Goal: Task Accomplishment & Management: Use online tool/utility

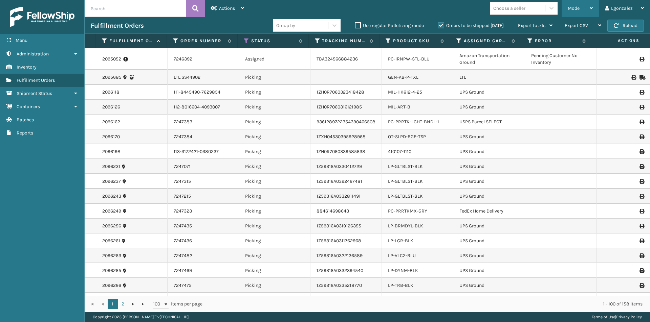
click at [591, 9] on icon at bounding box center [590, 8] width 3 height 5
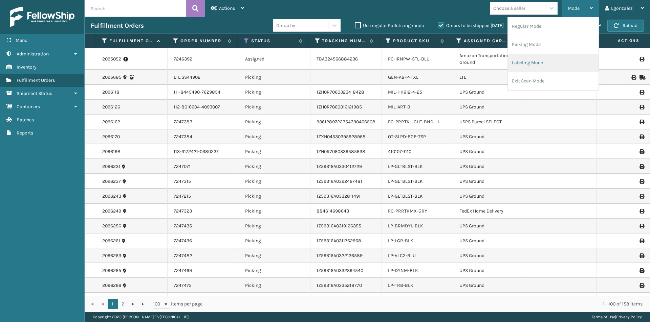
click at [530, 63] on li "Labeling Mode" at bounding box center [552, 63] width 91 height 18
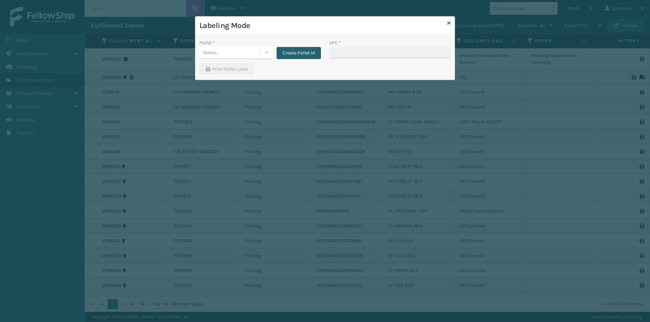
click at [300, 52] on button "Create Pallet Id" at bounding box center [298, 53] width 44 height 12
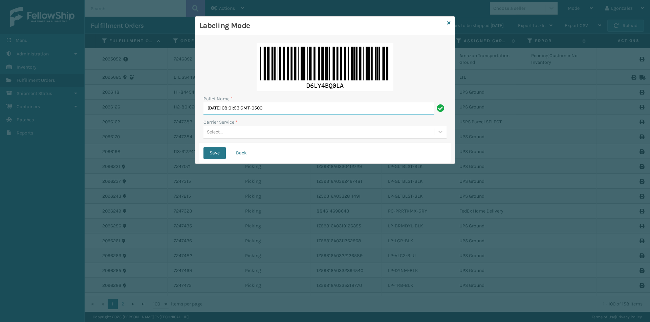
click at [269, 111] on input "[DATE] 08:01:53 GMT-0500" at bounding box center [318, 109] width 231 height 12
type input "[GEOGRAPHIC_DATA]."
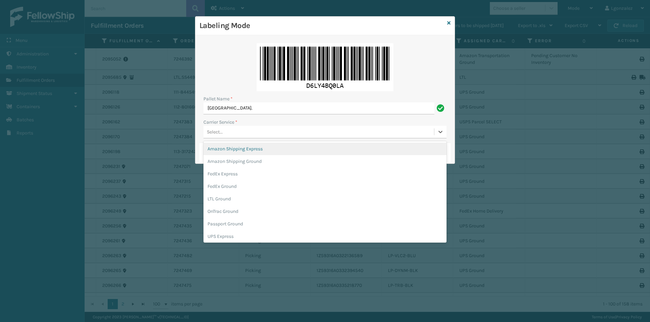
click at [243, 134] on div "Select..." at bounding box center [318, 132] width 230 height 11
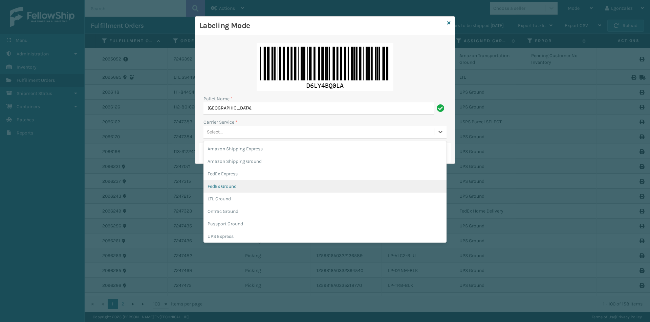
click at [233, 189] on div "FedEx Ground" at bounding box center [324, 186] width 243 height 13
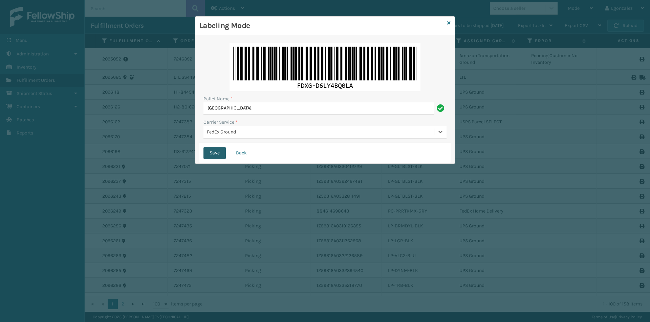
click at [217, 155] on button "Save" at bounding box center [214, 153] width 22 height 12
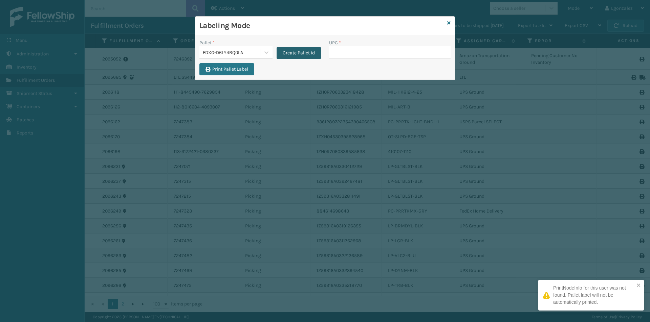
click at [289, 50] on button "Create Pallet Id" at bounding box center [298, 53] width 44 height 12
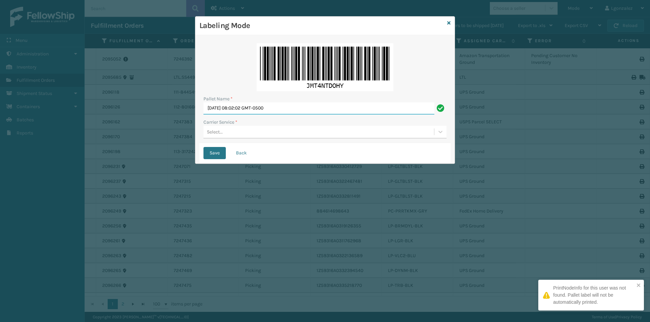
click at [275, 112] on input "[DATE] 08:02:02 GMT-0500" at bounding box center [318, 109] width 231 height 12
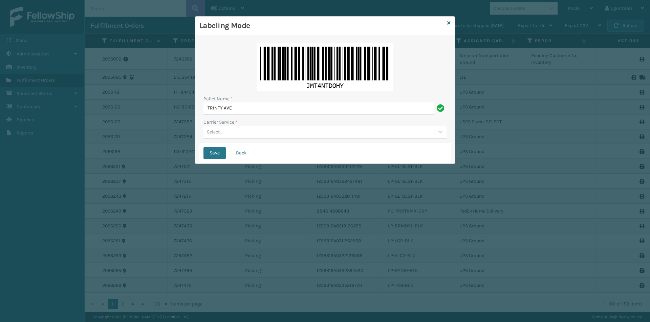
type input "TRINTY AVE"
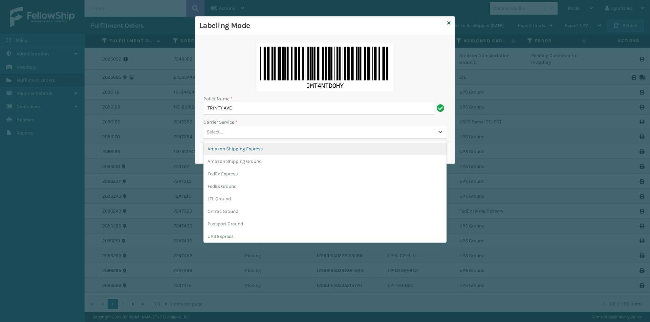
click at [232, 134] on div "Select..." at bounding box center [318, 132] width 230 height 11
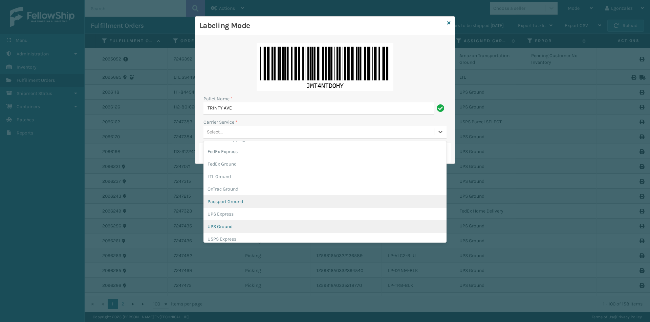
scroll to position [39, 0]
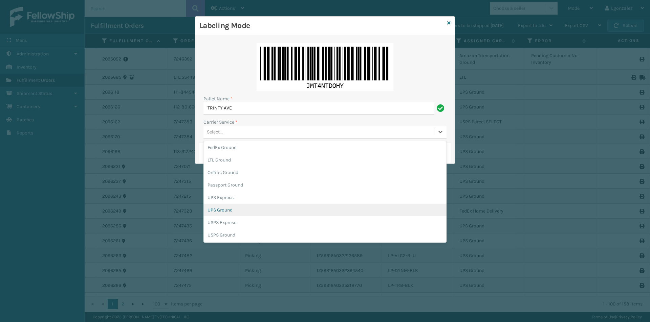
click at [227, 209] on div "UPS Ground" at bounding box center [324, 210] width 243 height 13
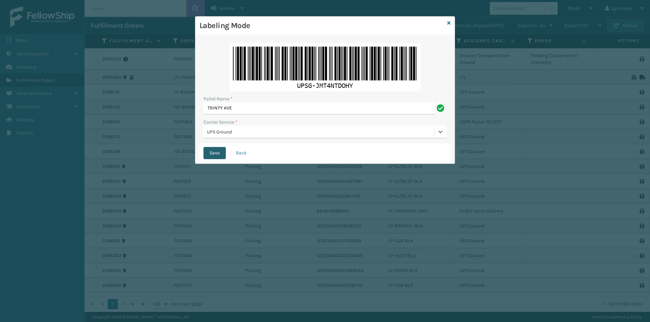
click at [211, 152] on button "Save" at bounding box center [214, 153] width 22 height 12
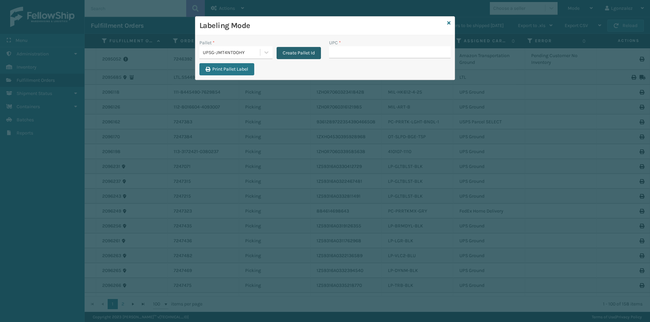
click at [295, 49] on button "Create Pallet Id" at bounding box center [298, 53] width 44 height 12
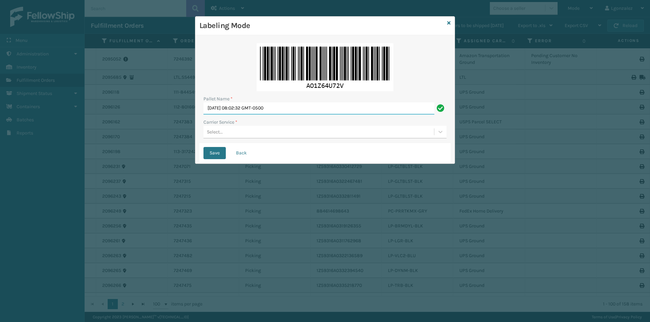
click at [247, 107] on input "[DATE] 08:02:32 GMT-0500" at bounding box center [318, 109] width 231 height 12
click at [247, 108] on input "[DATE] 08:02:32 GMT-0500" at bounding box center [318, 109] width 231 height 12
click at [251, 116] on div "Pallet Name * [DATE] 08:02:32 GMT-0500 Carrier Service * Select..." at bounding box center [324, 91] width 251 height 104
click at [247, 108] on input "[DATE] 08:02:32 GMT-0500" at bounding box center [318, 109] width 231 height 12
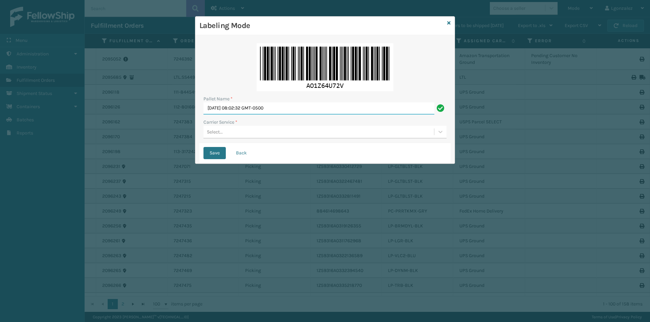
drag, startPoint x: 247, startPoint y: 108, endPoint x: 245, endPoint y: 104, distance: 5.2
click at [248, 108] on input "[DATE] 08:02:32 GMT-0500" at bounding box center [318, 109] width 231 height 12
type input "TRINTY AVE"
click at [217, 130] on div "Select..." at bounding box center [215, 132] width 16 height 7
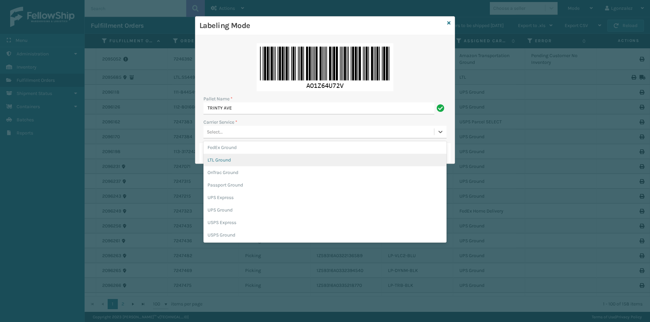
scroll to position [0, 0]
click at [234, 158] on div "Amazon Shipping Ground" at bounding box center [324, 161] width 243 height 13
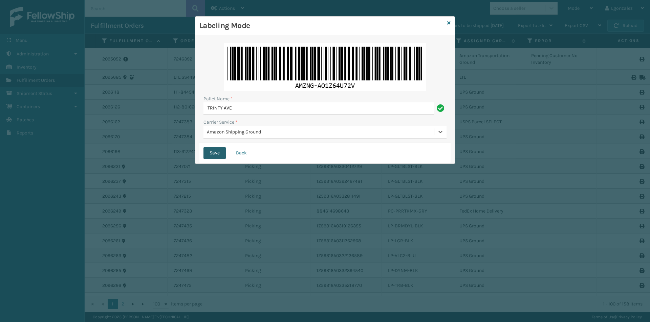
click at [221, 154] on button "Save" at bounding box center [214, 153] width 22 height 12
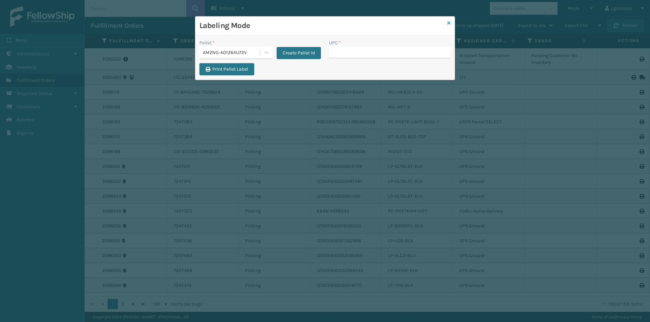
click at [448, 23] on icon at bounding box center [448, 23] width 3 height 5
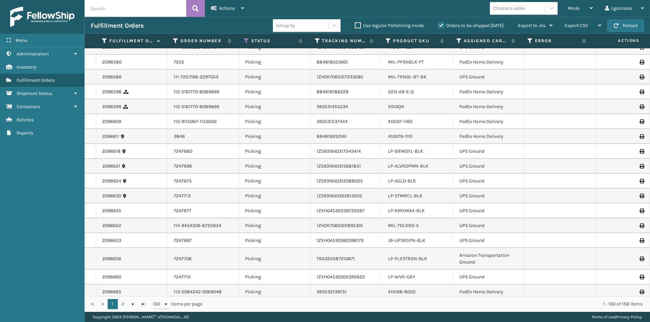
scroll to position [720, 0]
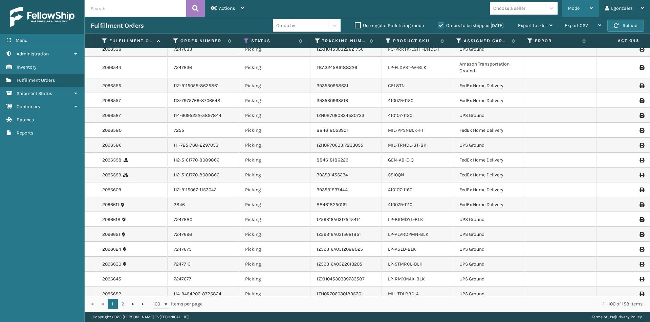
click at [587, 6] on div "Mode" at bounding box center [579, 8] width 25 height 17
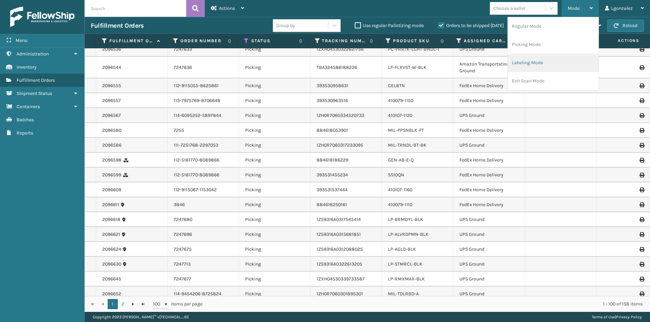
click at [554, 62] on li "Labeling Mode" at bounding box center [552, 63] width 91 height 18
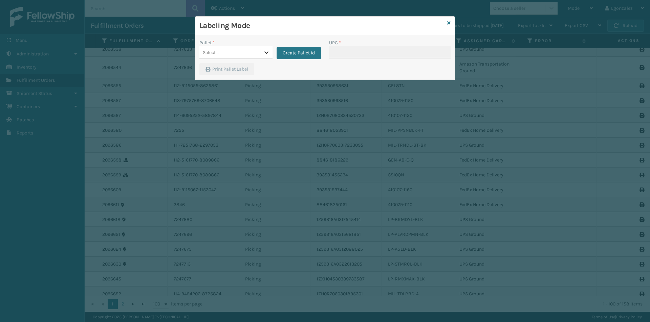
click at [259, 53] on div "Select..." at bounding box center [229, 52] width 61 height 11
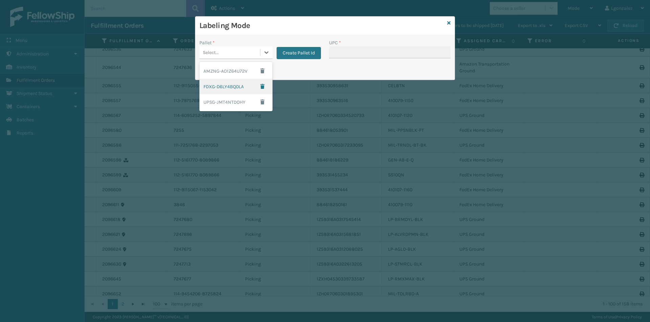
click at [230, 89] on div "FDXG-D6LY4BQ0LA" at bounding box center [235, 87] width 73 height 16
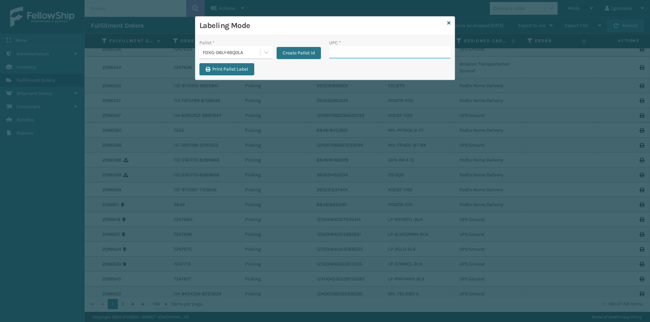
click at [350, 50] on input "UPC *" at bounding box center [389, 52] width 121 height 12
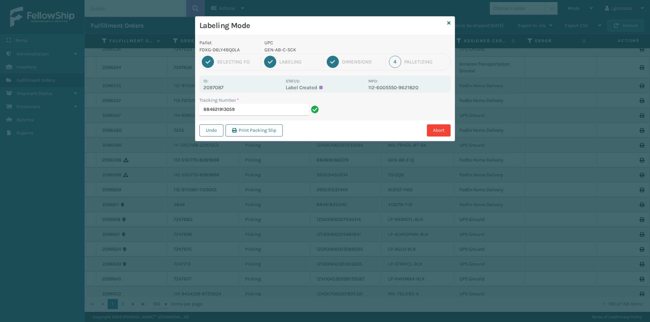
click at [282, 52] on p "GEN-AB-C-SCK" at bounding box center [314, 49] width 100 height 7
copy p "GEN-AB-C-SCK"
click at [286, 113] on input "884621913059" at bounding box center [253, 110] width 109 height 12
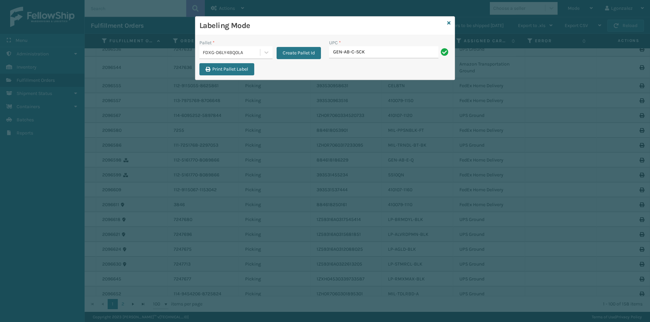
type input "GEN-AB-C-SCK"
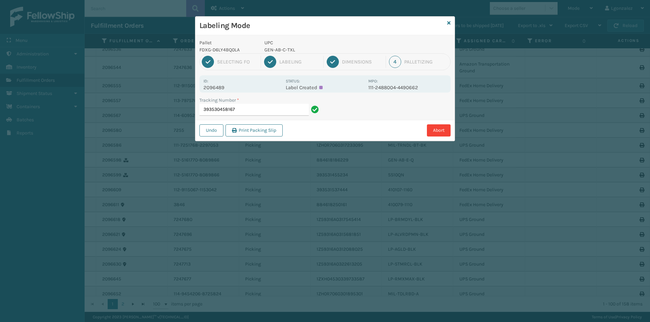
click at [292, 54] on div "1 Selecting FO 2 Labeling 3 Dimensions 4 Palletizing" at bounding box center [324, 61] width 251 height 17
click at [290, 53] on p "GEN-AB-C-TXL" at bounding box center [314, 49] width 100 height 7
click at [288, 49] on p "GEN-AB-C-TXL" at bounding box center [314, 49] width 100 height 7
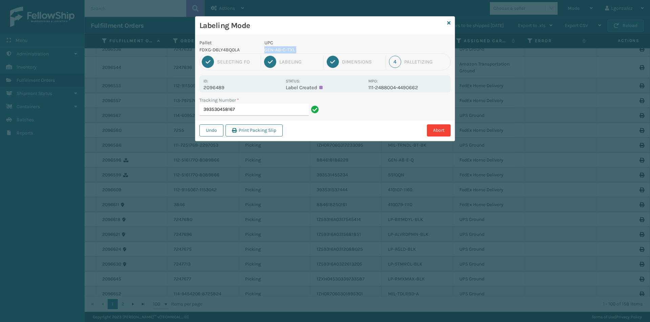
copy p "GEN-AB-C-TXL"
drag, startPoint x: 283, startPoint y: 108, endPoint x: 291, endPoint y: 115, distance: 10.5
click at [287, 108] on input "393530458167" at bounding box center [253, 110] width 109 height 12
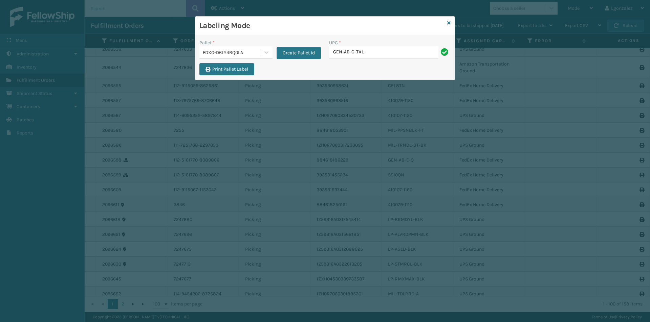
type input "GEN-AB-C-TXL"
click at [448, 23] on icon at bounding box center [448, 23] width 3 height 5
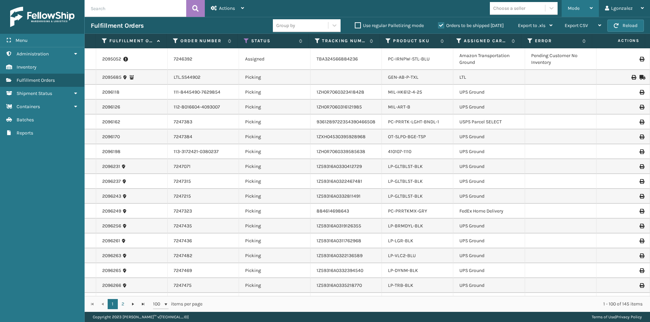
click at [584, 6] on div "Mode" at bounding box center [579, 8] width 25 height 17
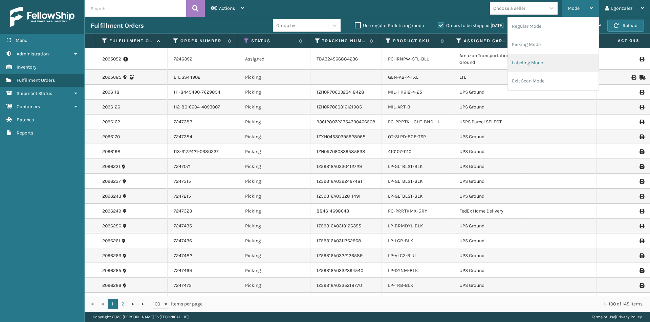
click at [545, 64] on li "Labeling Mode" at bounding box center [552, 63] width 91 height 18
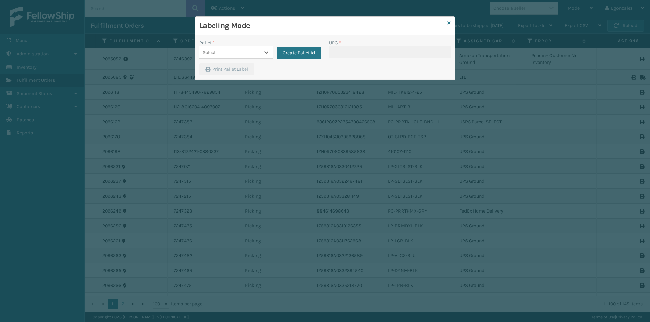
click at [451, 22] on div "Labeling Mode" at bounding box center [324, 26] width 259 height 19
click at [450, 22] on icon at bounding box center [448, 23] width 3 height 5
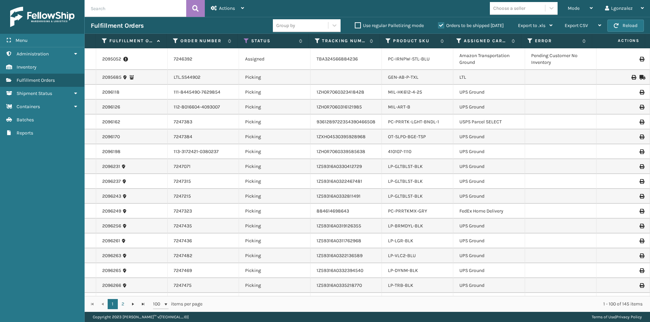
click at [153, 13] on input "text" at bounding box center [135, 8] width 101 height 17
type input "2096555"
click at [198, 9] on icon at bounding box center [195, 8] width 6 height 10
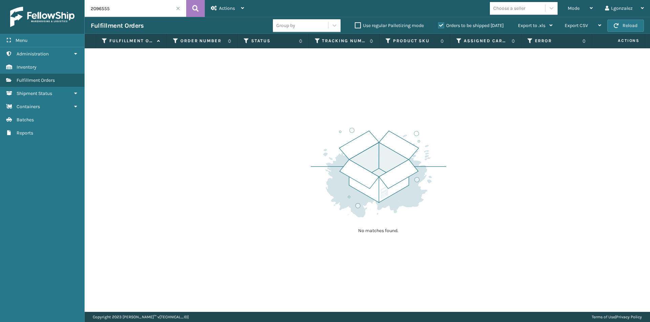
click at [441, 24] on label "Orders to be shipped [DATE]" at bounding box center [471, 26] width 66 height 6
click at [438, 24] on input "Orders to be shipped [DATE]" at bounding box center [438, 24] width 0 height 4
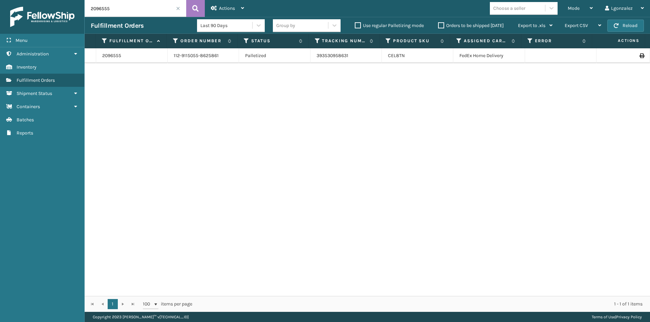
click at [414, 56] on div "CEL8TN" at bounding box center [417, 55] width 59 height 7
click at [639, 56] on icon at bounding box center [641, 55] width 4 height 5
click at [443, 26] on label "Orders to be shipped [DATE]" at bounding box center [471, 26] width 66 height 6
click at [438, 26] on input "Orders to be shipped [DATE]" at bounding box center [438, 24] width 0 height 4
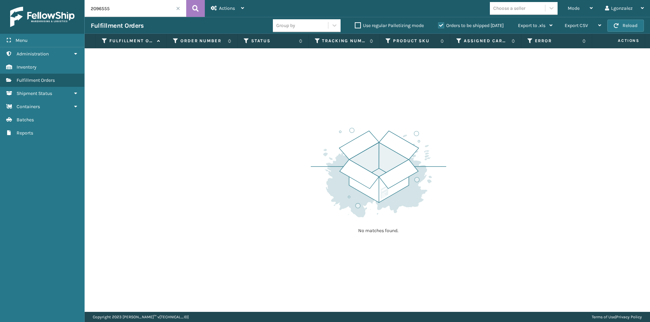
click at [178, 6] on input "2096555" at bounding box center [135, 8] width 101 height 17
click at [178, 8] on span at bounding box center [178, 8] width 4 height 4
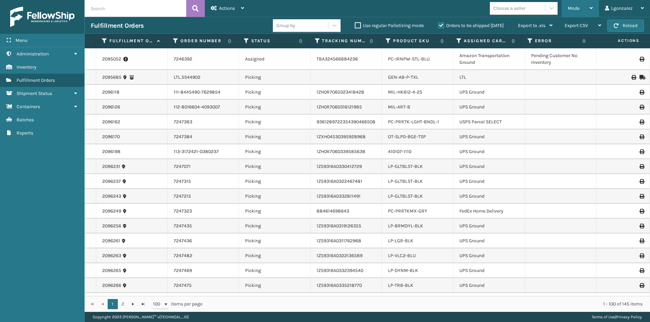
click at [595, 7] on div "Mode Regular Mode Picking Mode Labeling Mode Exit Scan Mode" at bounding box center [579, 8] width 37 height 17
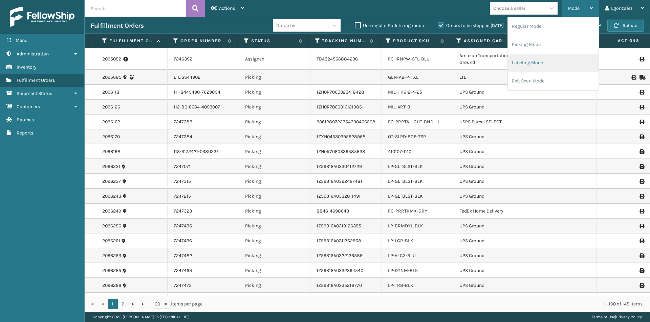
click at [536, 67] on li "Labeling Mode" at bounding box center [552, 63] width 91 height 18
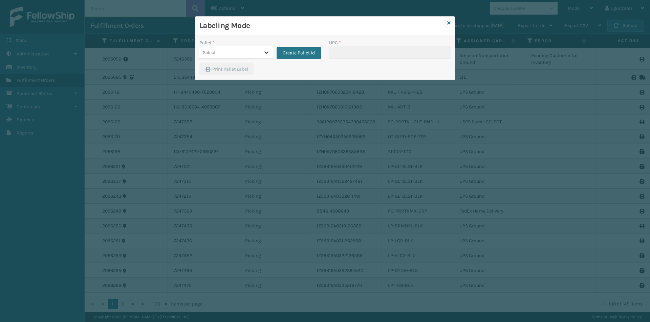
click at [265, 54] on icon at bounding box center [266, 52] width 7 height 7
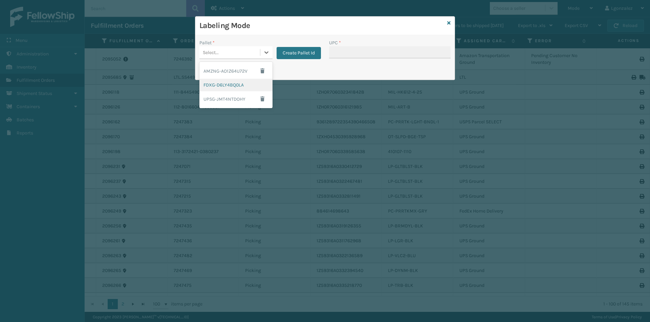
click at [231, 86] on div "FDXG-D6LY4BQ0LA" at bounding box center [235, 85] width 73 height 13
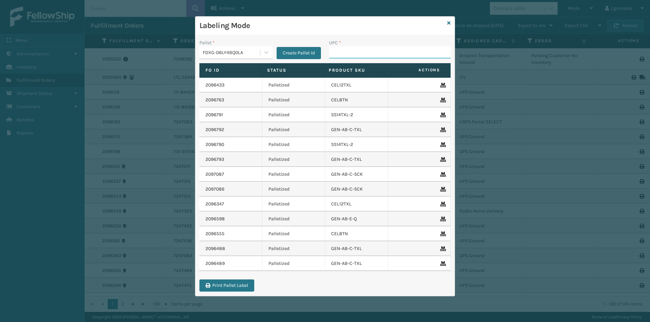
click at [343, 49] on input "UPC *" at bounding box center [389, 52] width 121 height 12
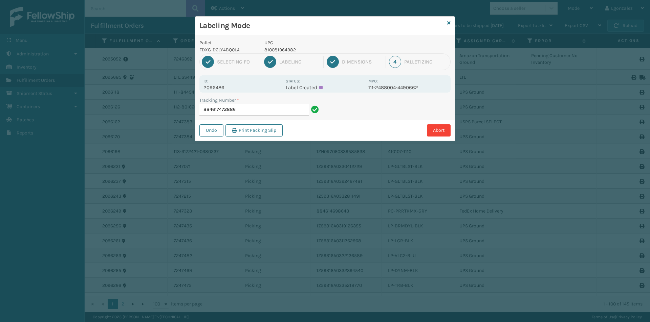
click at [278, 49] on p "810081964982" at bounding box center [314, 49] width 100 height 7
click at [278, 50] on p "810081964982" at bounding box center [314, 49] width 100 height 7
copy p "810081964982"
drag, startPoint x: 270, startPoint y: 111, endPoint x: 274, endPoint y: 110, distance: 3.7
click at [272, 111] on input "884617472886" at bounding box center [253, 110] width 109 height 12
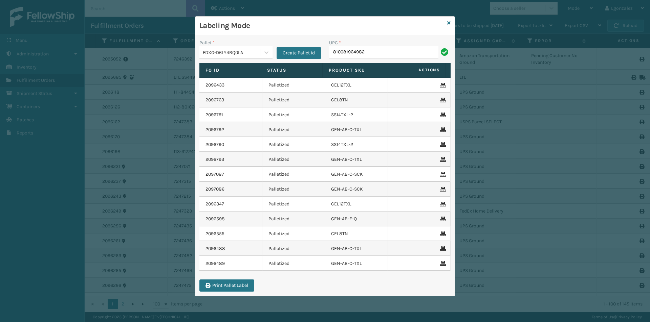
type input "810081964982"
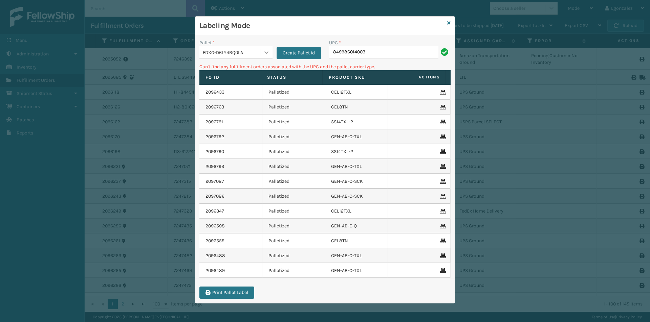
click at [271, 53] on div at bounding box center [266, 52] width 12 height 12
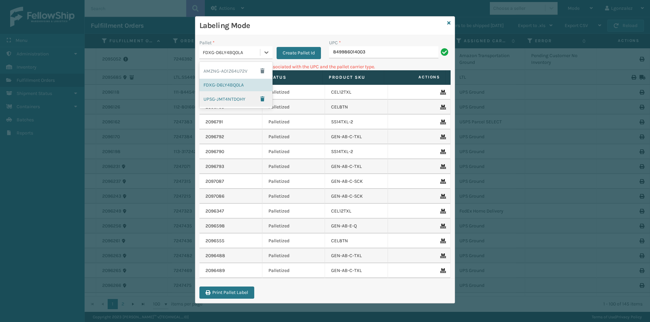
click at [231, 100] on div "UPSG-JMT4NTDOHY" at bounding box center [235, 99] width 73 height 16
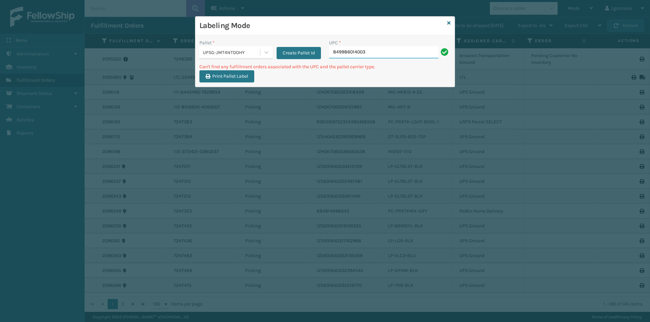
click at [384, 56] on input "849986014003" at bounding box center [383, 52] width 109 height 12
click at [263, 55] on icon at bounding box center [266, 52] width 7 height 7
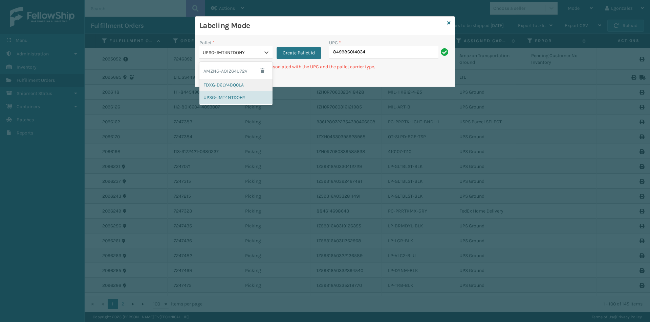
click at [234, 88] on div "FDXG-D6LY4BQ0LA" at bounding box center [235, 85] width 73 height 13
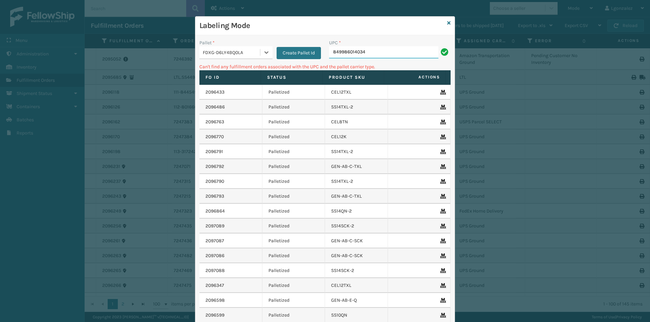
click at [366, 50] on input "849986014034" at bounding box center [383, 52] width 109 height 12
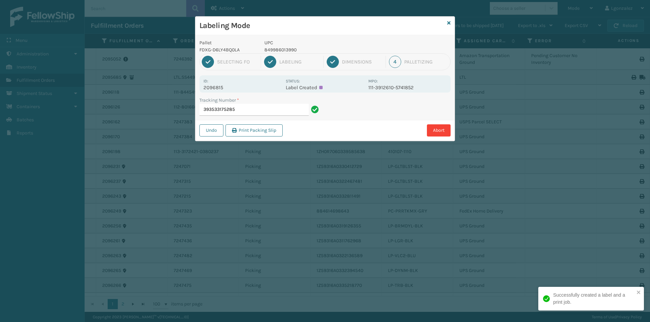
click at [287, 50] on p "849986013990" at bounding box center [314, 49] width 100 height 7
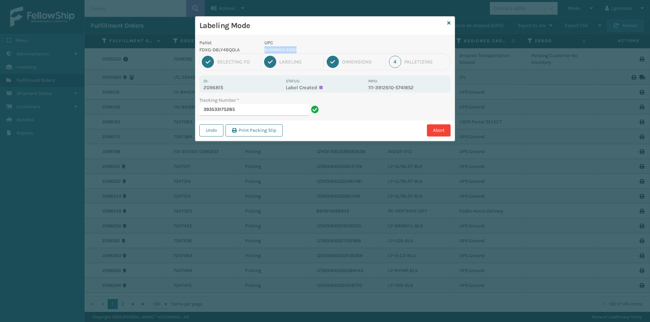
copy p "849986013990"
click at [278, 108] on input "393533175285" at bounding box center [253, 110] width 109 height 12
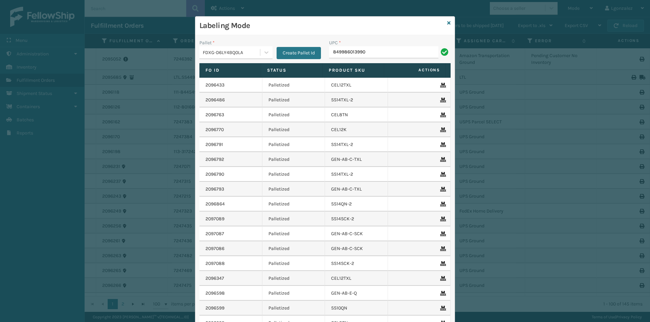
type input "849986013990"
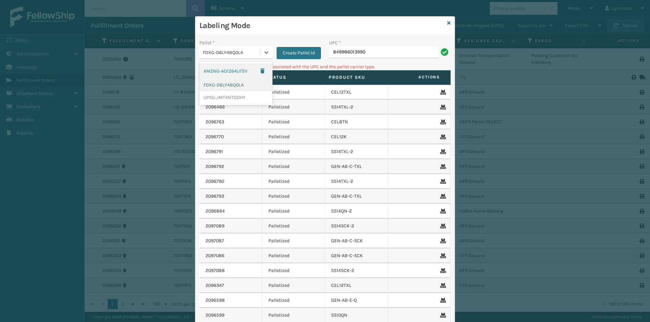
drag, startPoint x: 268, startPoint y: 51, endPoint x: 247, endPoint y: 85, distance: 39.5
click at [267, 52] on div at bounding box center [266, 52] width 12 height 12
click at [238, 97] on div "UPSG-JMT4NTDOHY" at bounding box center [235, 97] width 73 height 13
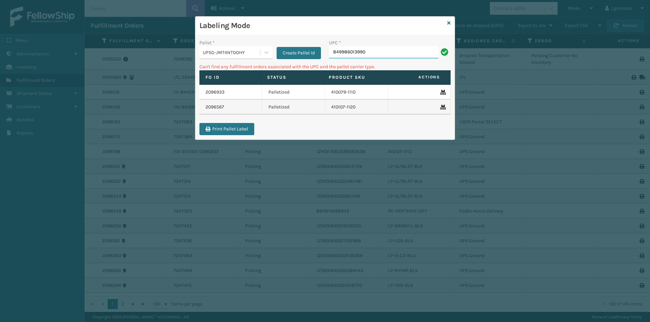
click at [381, 52] on input "849986013990" at bounding box center [383, 52] width 109 height 12
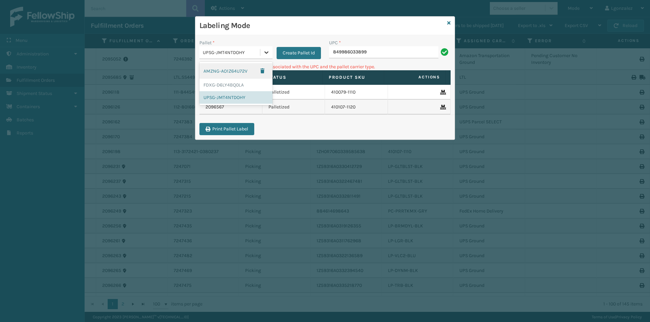
click at [272, 52] on div at bounding box center [266, 52] width 12 height 12
click at [235, 89] on div "FDXG-D6LY4BQ0LA" at bounding box center [235, 85] width 73 height 13
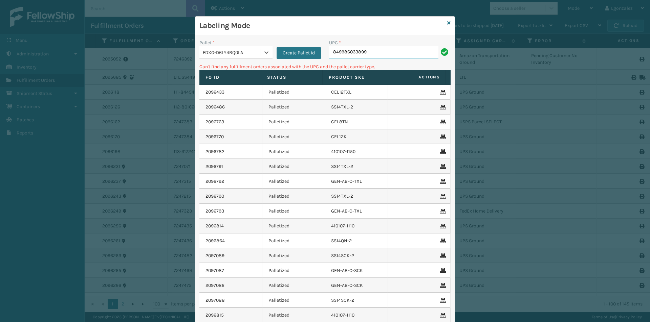
drag, startPoint x: 383, startPoint y: 48, endPoint x: 380, endPoint y: 44, distance: 5.3
click at [383, 48] on input "849986033899" at bounding box center [383, 52] width 109 height 12
click at [267, 51] on icon at bounding box center [266, 52] width 7 height 7
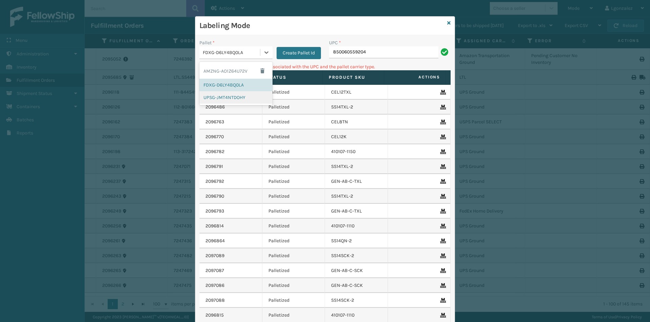
click at [240, 97] on div "UPSG-JMT4NTDOHY" at bounding box center [235, 97] width 73 height 13
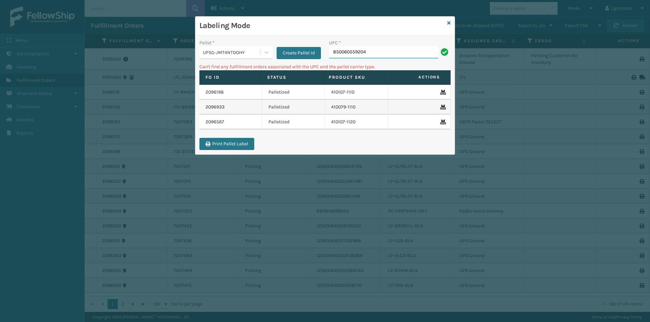
click at [393, 46] on input "850060559204" at bounding box center [383, 52] width 109 height 12
click at [450, 23] on icon at bounding box center [448, 23] width 3 height 5
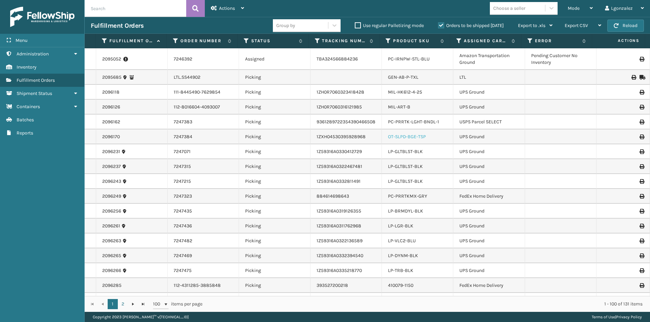
click at [414, 137] on link "OT-SLPD-BGE-TSP" at bounding box center [407, 137] width 38 height 6
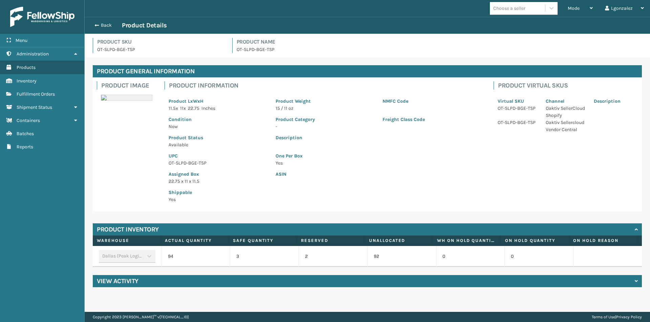
click at [195, 162] on p "OT-SLPD-BGE-TSP" at bounding box center [217, 163] width 99 height 7
copy p "OT-SLPD-BGE-TSP"
click at [103, 25] on button "Back" at bounding box center [106, 25] width 31 height 6
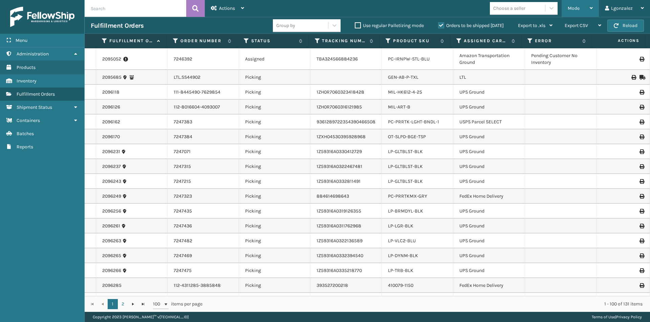
click at [589, 8] on div "Mode" at bounding box center [579, 8] width 25 height 17
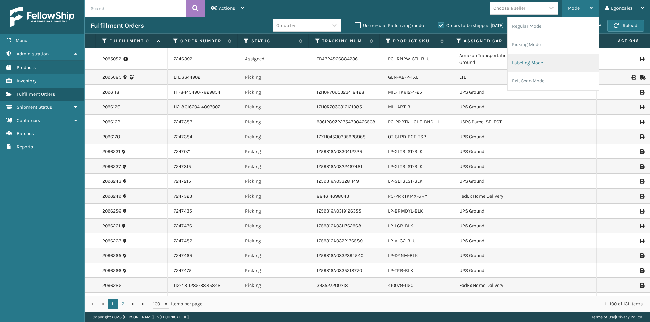
click at [528, 65] on li "Labeling Mode" at bounding box center [552, 63] width 91 height 18
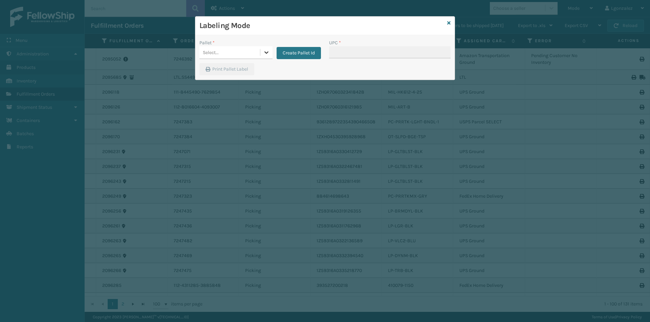
click at [270, 53] on div at bounding box center [266, 52] width 12 height 12
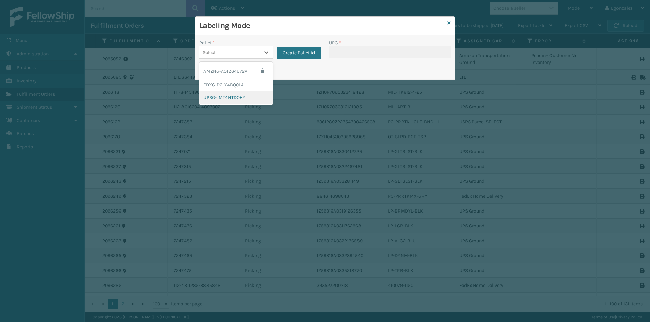
click at [243, 95] on div "UPSG-JMT4NTDOHY" at bounding box center [235, 97] width 73 height 13
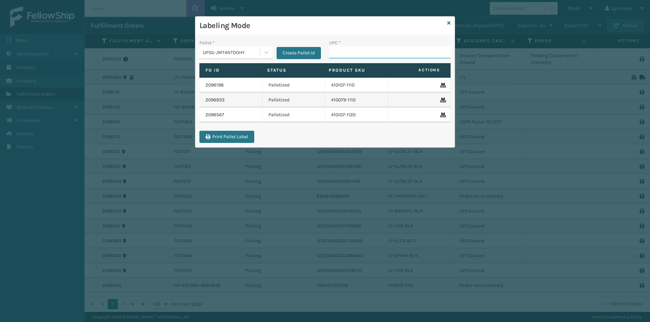
click at [341, 51] on input "UPC *" at bounding box center [389, 52] width 121 height 12
paste input "OT-SLPD-BGE-TSP"
type input "OT-SLPD-BGE-TSP"
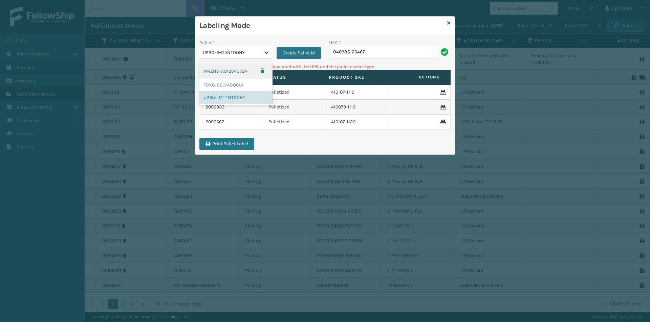
click at [263, 56] on div at bounding box center [266, 52] width 12 height 12
click at [230, 89] on div "FDXG-D6LY4BQ0LA" at bounding box center [235, 85] width 73 height 13
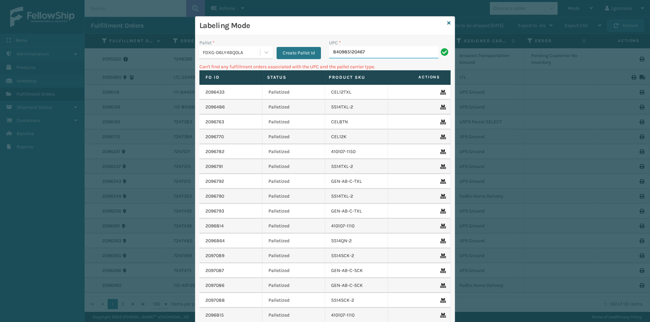
click at [366, 55] on input "840985120467" at bounding box center [383, 52] width 109 height 12
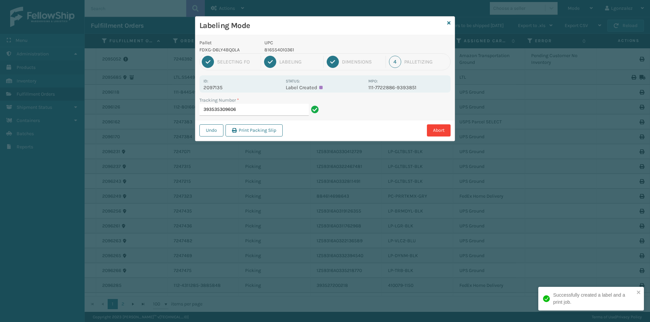
click at [285, 51] on p "816554010361" at bounding box center [314, 49] width 100 height 7
click at [285, 52] on p "816554010361" at bounding box center [314, 49] width 100 height 7
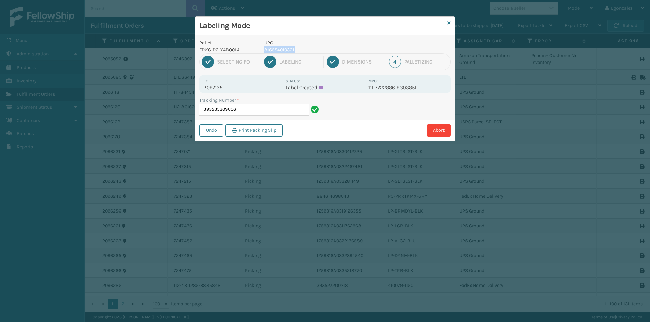
copy p "816554010361"
drag, startPoint x: 290, startPoint y: 110, endPoint x: 294, endPoint y: 106, distance: 5.3
click at [292, 110] on input "393535309606" at bounding box center [253, 110] width 109 height 12
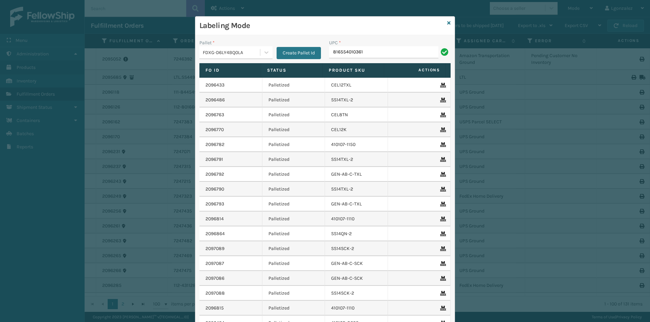
type input "816554010361"
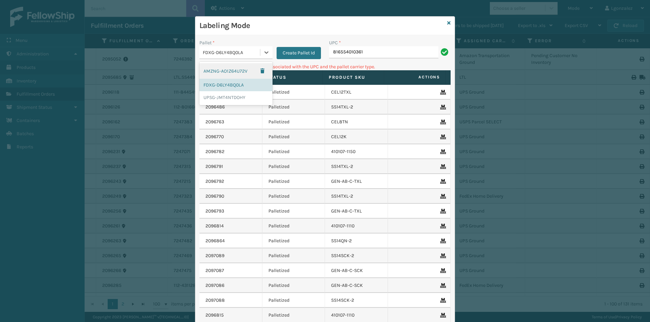
drag, startPoint x: 266, startPoint y: 51, endPoint x: 235, endPoint y: 76, distance: 39.7
click at [264, 53] on icon at bounding box center [266, 52] width 7 height 7
click at [237, 95] on div "UPSG-JMT4NTDOHY" at bounding box center [235, 97] width 73 height 13
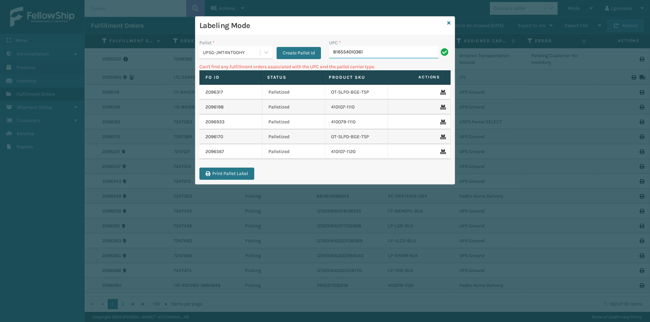
click at [389, 52] on input "816554010361" at bounding box center [383, 52] width 109 height 12
click at [261, 54] on div at bounding box center [266, 52] width 12 height 12
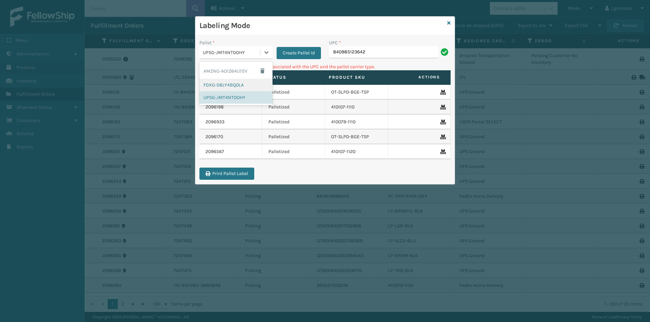
click at [243, 87] on div "FDXG-D6LY4BQ0LA" at bounding box center [235, 85] width 73 height 13
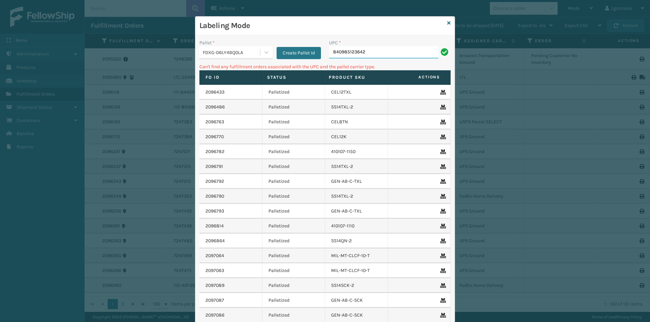
drag, startPoint x: 373, startPoint y: 52, endPoint x: 378, endPoint y: 53, distance: 4.1
click at [374, 52] on input "840985123642" at bounding box center [383, 52] width 109 height 12
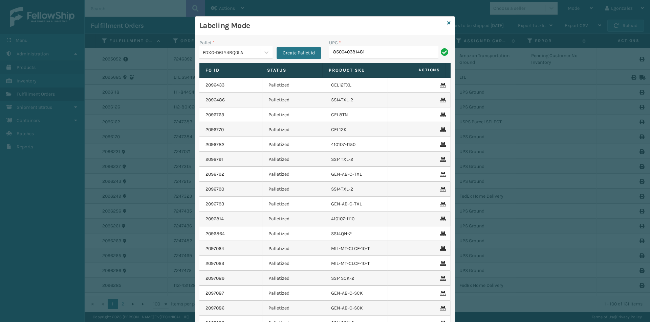
type input "850040381481"
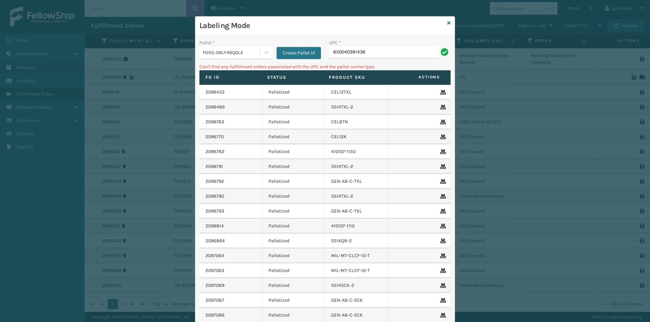
type input "850040381436"
click at [266, 53] on icon at bounding box center [266, 52] width 7 height 7
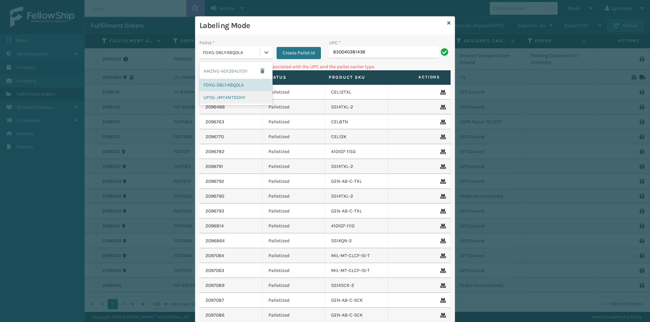
drag, startPoint x: 235, startPoint y: 98, endPoint x: 301, endPoint y: 82, distance: 68.3
click at [236, 98] on div "UPSG-JMT4NTDOHY" at bounding box center [235, 97] width 73 height 13
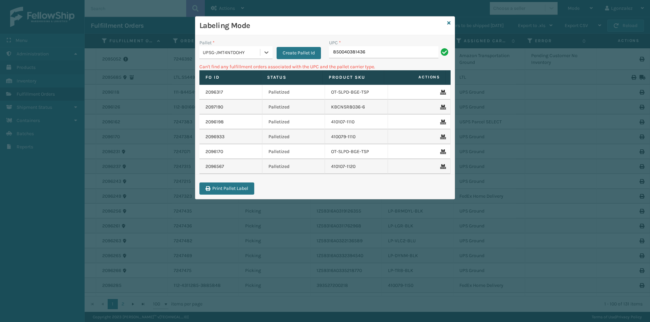
click at [396, 46] on div "UPC *" at bounding box center [389, 42] width 121 height 7
click at [389, 53] on input "850040381436" at bounding box center [383, 52] width 109 height 12
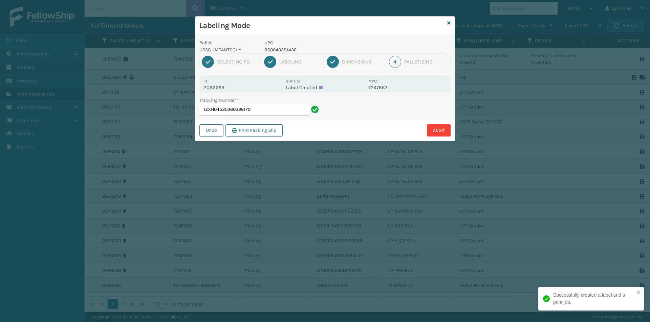
click at [279, 51] on p "850040381436" at bounding box center [314, 49] width 100 height 7
copy p "850040381436"
click at [270, 110] on input "1ZXH04530360396170" at bounding box center [253, 110] width 109 height 12
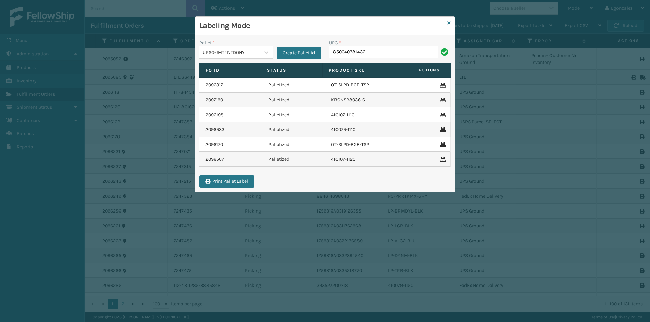
type input "850040381436"
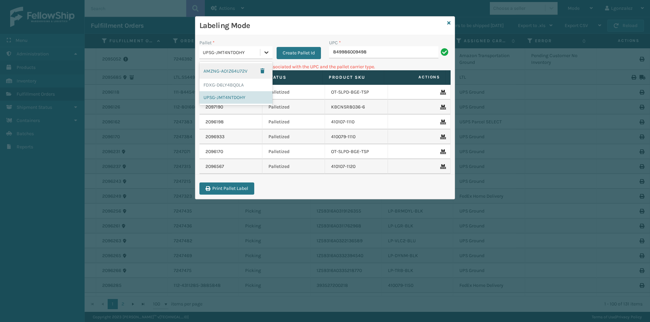
drag, startPoint x: 265, startPoint y: 53, endPoint x: 263, endPoint y: 58, distance: 5.5
click at [265, 53] on icon at bounding box center [266, 52] width 7 height 7
click at [259, 90] on div "FDXG-D6LY4BQ0LA" at bounding box center [235, 85] width 73 height 13
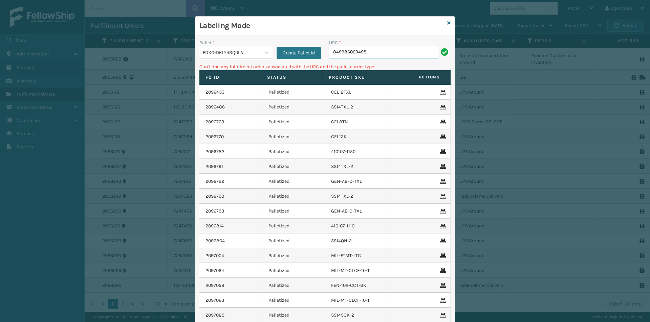
click at [368, 51] on input "849986009498" at bounding box center [383, 52] width 109 height 12
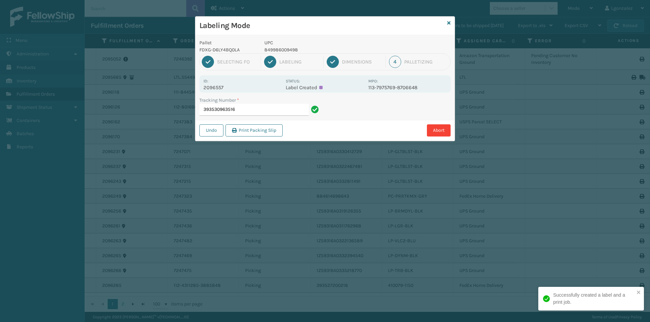
click at [294, 51] on p "849986009498" at bounding box center [314, 49] width 100 height 7
copy p "849986009498"
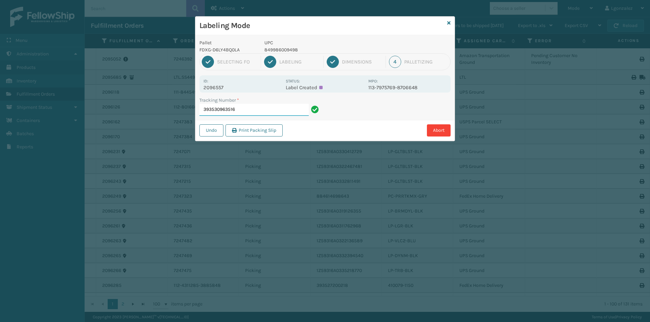
click at [274, 108] on input "393530963516" at bounding box center [253, 110] width 109 height 12
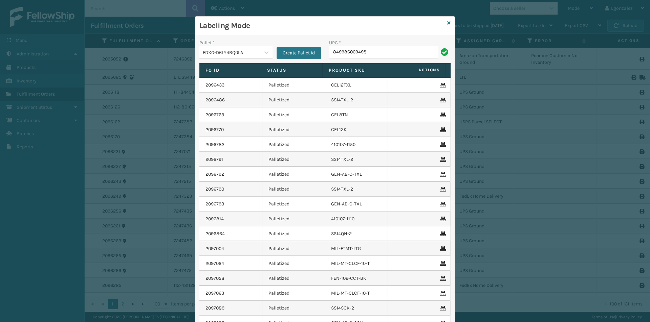
type input "849986009498"
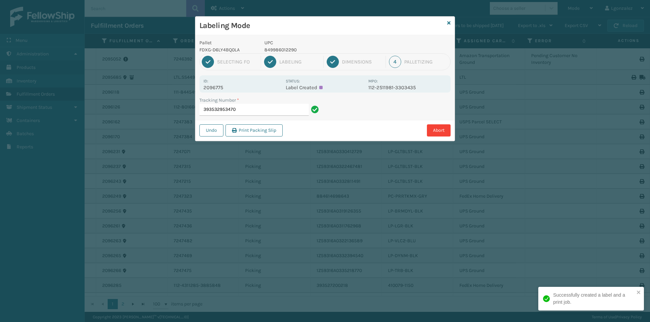
click at [279, 49] on p "849986012290" at bounding box center [314, 49] width 100 height 7
copy p "849986012290"
click at [288, 110] on input "393532953470" at bounding box center [253, 110] width 109 height 12
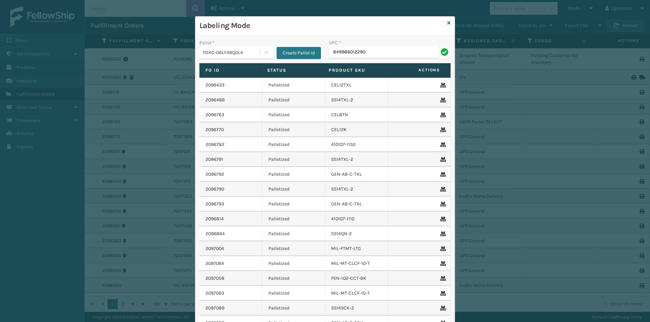
type input "849986012290"
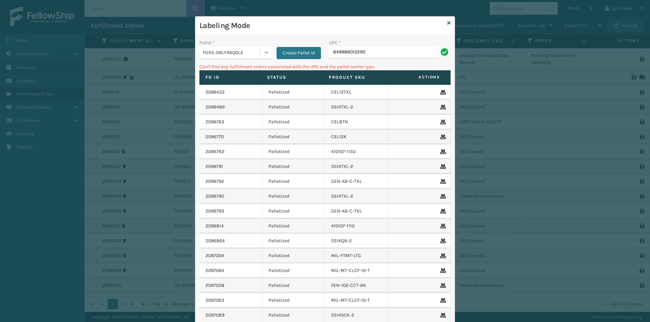
click at [267, 55] on div at bounding box center [266, 52] width 12 height 12
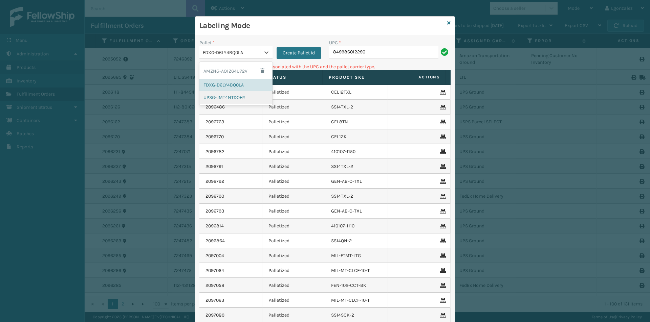
drag, startPoint x: 234, startPoint y: 96, endPoint x: 286, endPoint y: 82, distance: 54.2
click at [239, 95] on div "UPSG-JMT4NTDOHY" at bounding box center [235, 97] width 73 height 13
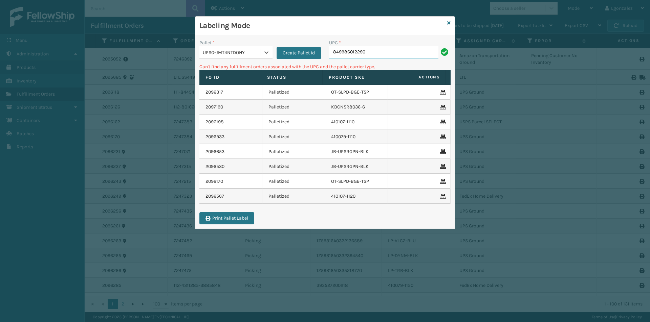
click at [369, 47] on input "849986012290" at bounding box center [383, 52] width 109 height 12
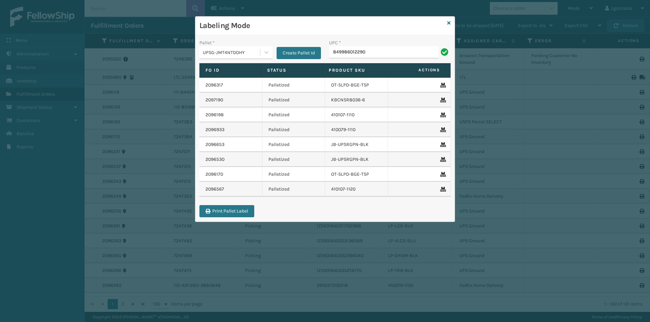
type input "849986012290"
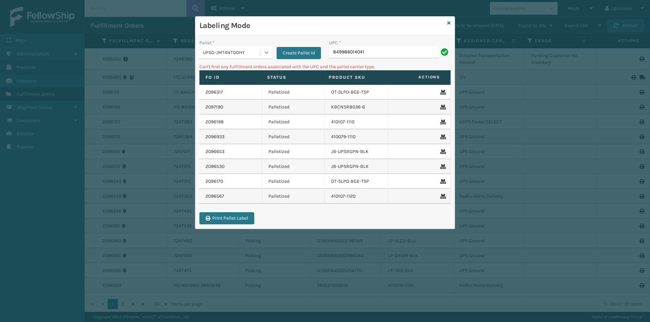
click at [263, 54] on icon at bounding box center [266, 52] width 7 height 7
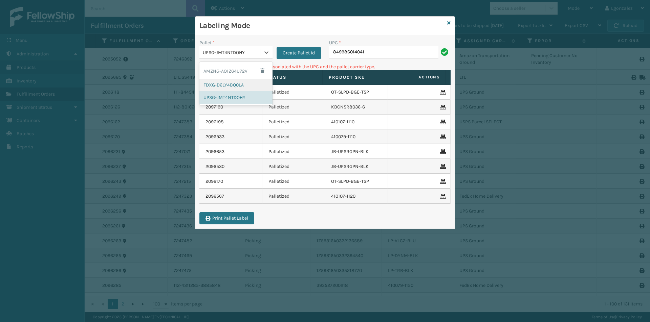
click at [232, 85] on div "FDXG-D6LY4BQ0LA" at bounding box center [235, 85] width 73 height 13
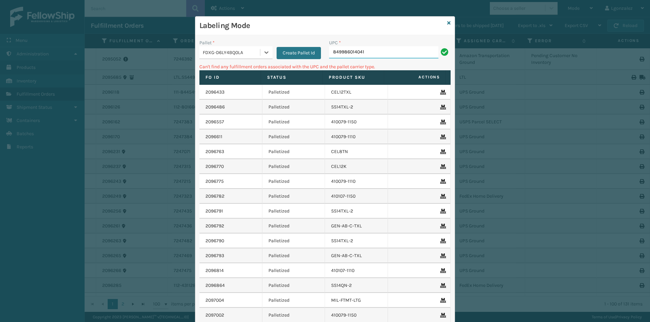
click at [373, 54] on input "849986014041" at bounding box center [383, 52] width 109 height 12
click at [264, 55] on icon at bounding box center [266, 52] width 7 height 7
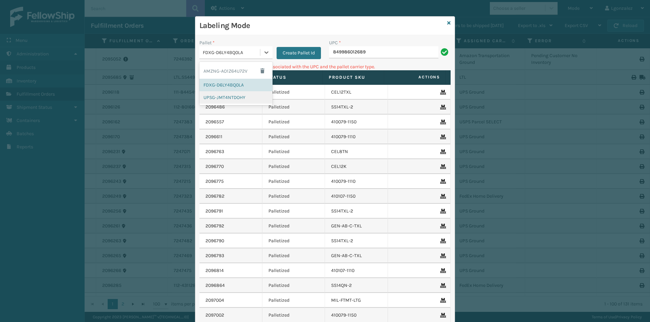
click at [233, 100] on div "UPSG-JMT4NTDOHY" at bounding box center [235, 97] width 73 height 13
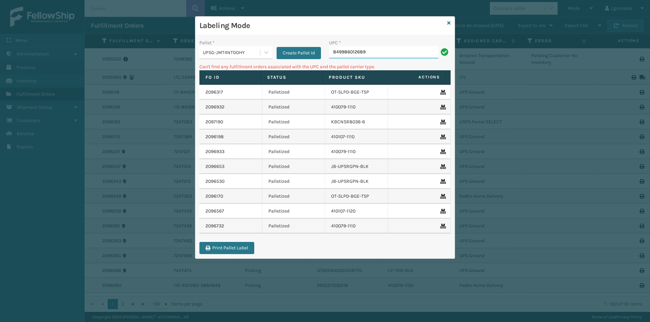
click at [374, 52] on input "849986012689" at bounding box center [383, 52] width 109 height 12
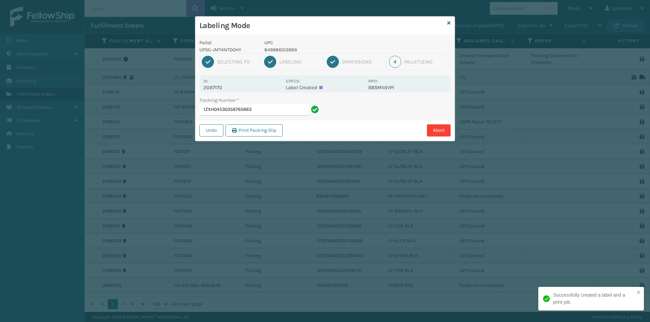
click at [279, 49] on p "849986012689" at bounding box center [314, 49] width 100 height 7
copy p "849986012689"
click at [283, 107] on input "1ZXH04530356765663" at bounding box center [253, 110] width 109 height 12
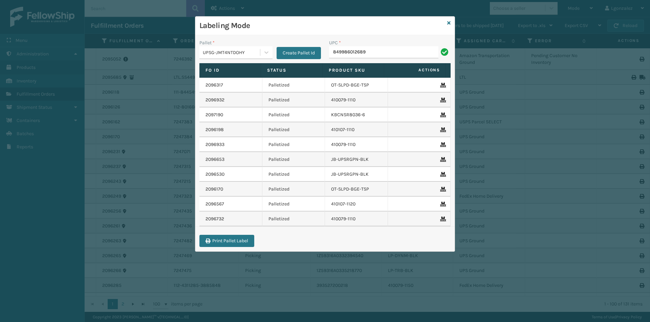
type input "849986012689"
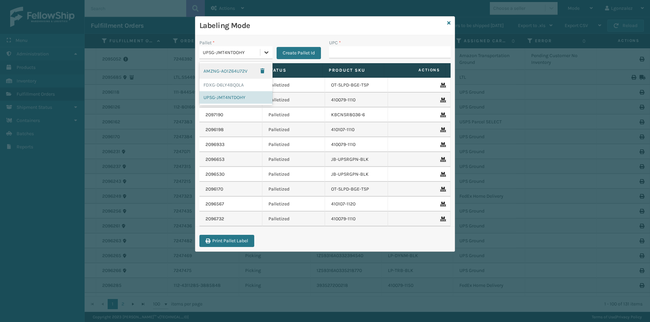
click at [265, 54] on icon at bounding box center [266, 52] width 7 height 7
click at [257, 87] on div "FDXG-D6LY4BQ0LA" at bounding box center [235, 85] width 73 height 13
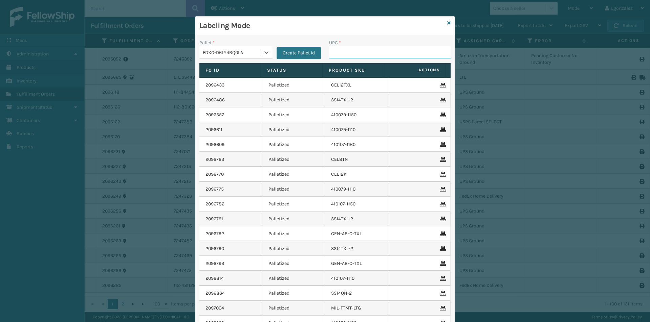
click at [342, 55] on input "UPC *" at bounding box center [389, 52] width 121 height 12
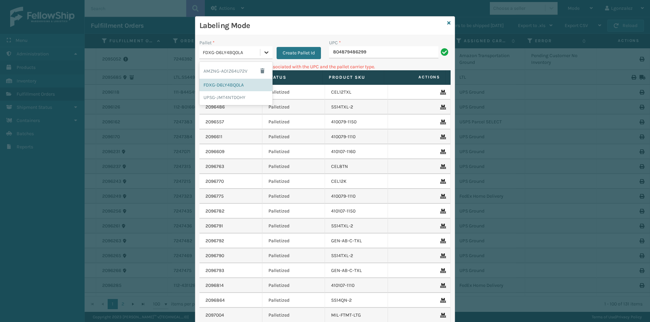
click at [268, 50] on div at bounding box center [266, 52] width 12 height 12
click at [237, 94] on div "UPSG-JMT4NTDOHY" at bounding box center [235, 97] width 73 height 13
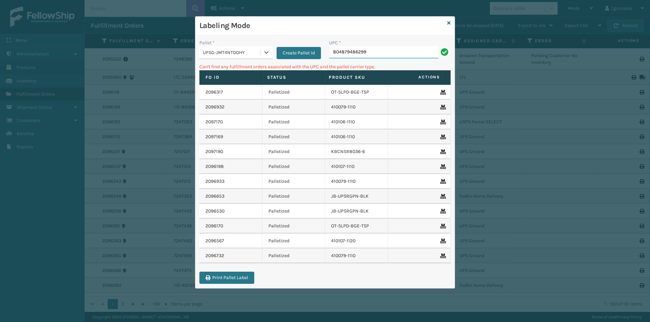
click at [374, 56] on input "804879486299" at bounding box center [383, 52] width 109 height 12
click at [265, 51] on icon at bounding box center [266, 52] width 7 height 7
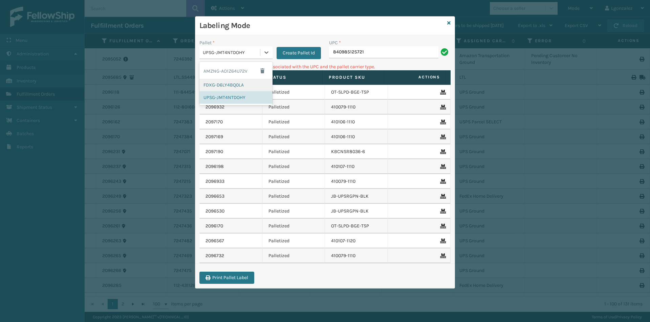
click at [237, 82] on div "FDXG-D6LY4BQ0LA" at bounding box center [235, 85] width 73 height 13
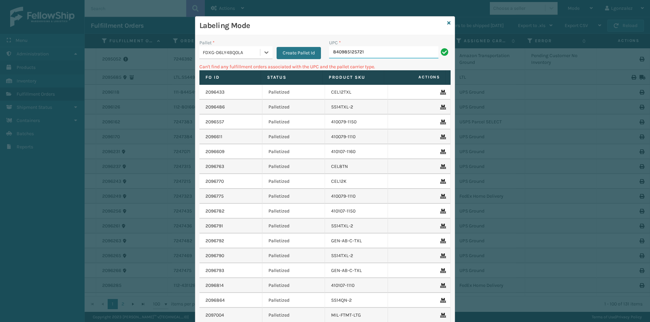
drag, startPoint x: 372, startPoint y: 52, endPoint x: 366, endPoint y: 45, distance: 8.9
click at [372, 51] on input "840985125721" at bounding box center [383, 52] width 109 height 12
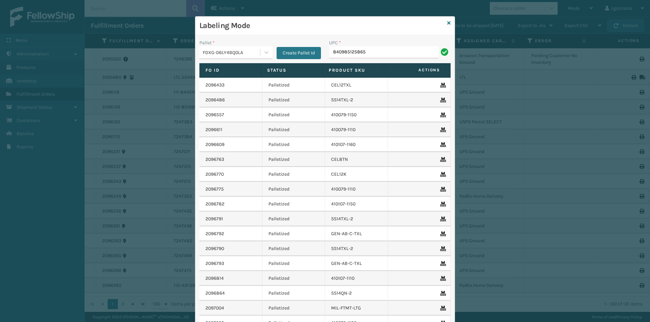
type input "840985125865"
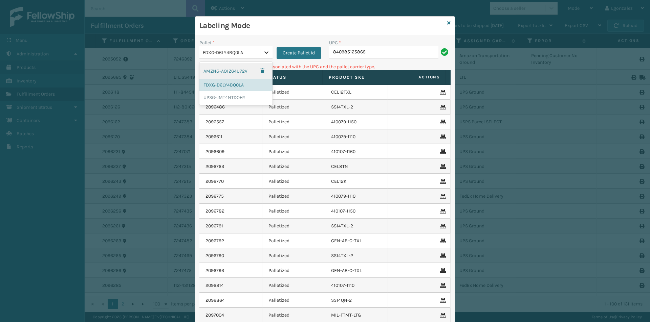
click at [260, 50] on div at bounding box center [266, 52] width 12 height 12
click at [360, 54] on input "840985125865" at bounding box center [383, 52] width 109 height 12
click at [368, 50] on input "840985125875" at bounding box center [383, 52] width 109 height 12
type input "840985125875"
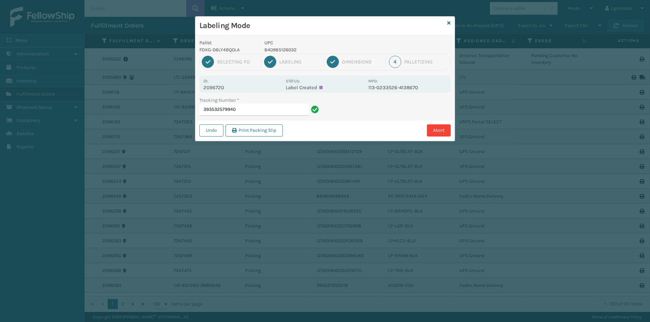
click at [282, 50] on p "840985126032" at bounding box center [314, 49] width 100 height 7
click at [297, 111] on input "393532579940" at bounding box center [253, 110] width 109 height 12
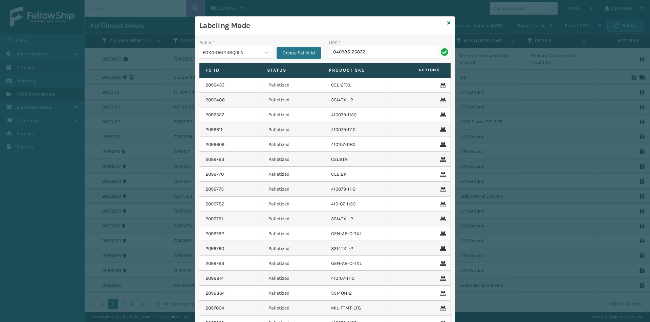
type input "840985126032"
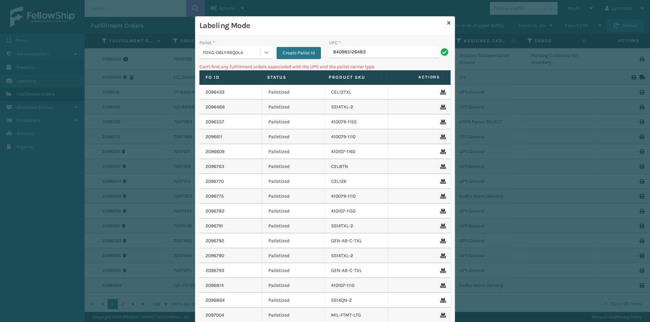
click at [263, 51] on icon at bounding box center [266, 52] width 7 height 7
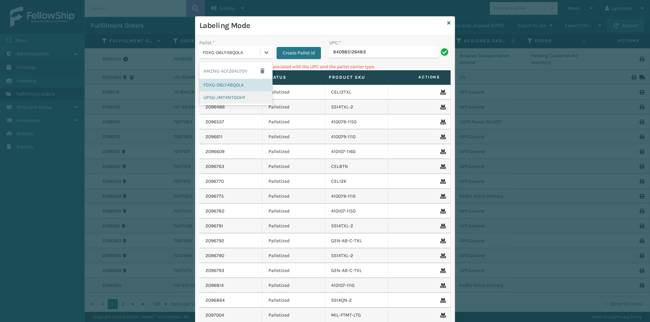
drag, startPoint x: 241, startPoint y: 98, endPoint x: 314, endPoint y: 64, distance: 80.8
click at [242, 97] on div "UPSG-JMT4NTDOHY" at bounding box center [235, 97] width 73 height 13
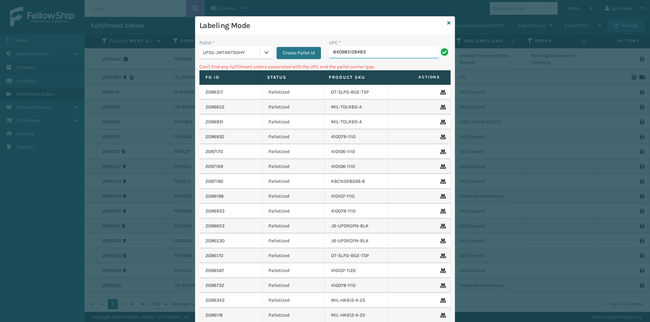
click at [371, 48] on input "840985126483" at bounding box center [383, 52] width 109 height 12
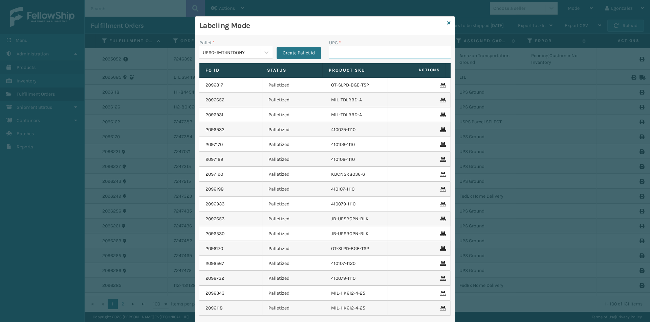
click at [366, 52] on input "UPC *" at bounding box center [389, 52] width 121 height 12
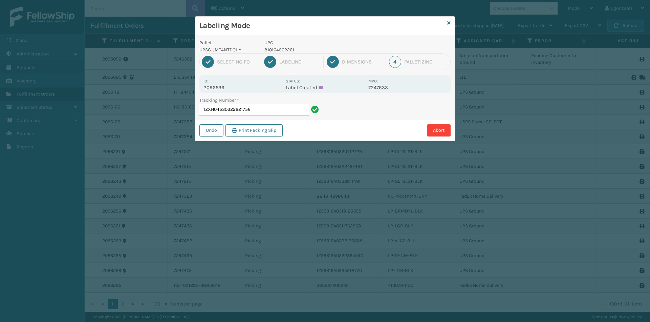
click at [270, 53] on p "810164502261" at bounding box center [314, 49] width 100 height 7
click at [294, 108] on input "1ZXH04530322621756" at bounding box center [253, 110] width 109 height 12
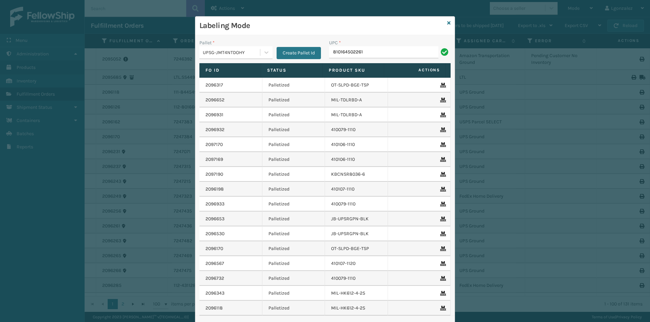
type input "810164502261"
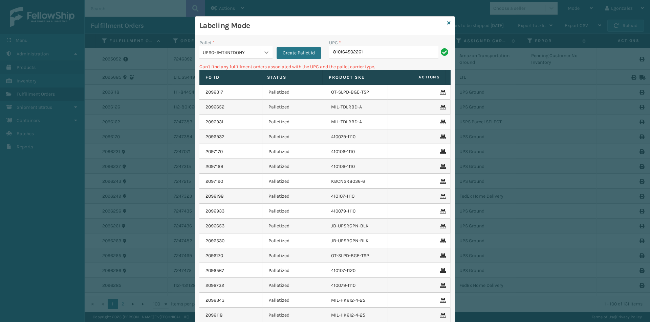
click at [265, 50] on icon at bounding box center [266, 52] width 7 height 7
drag, startPoint x: 236, startPoint y: 70, endPoint x: 346, endPoint y: 51, distance: 111.6
click at [236, 70] on div "AMZNG-AO1Z64U72V" at bounding box center [235, 71] width 73 height 16
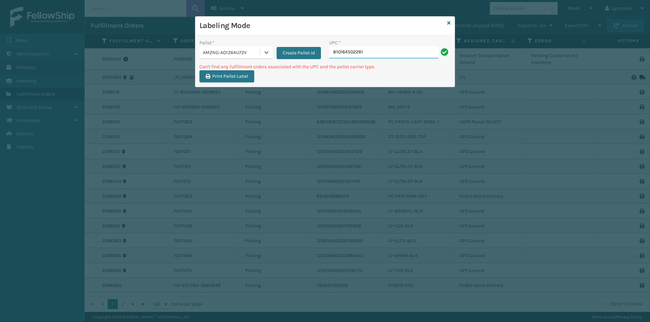
drag, startPoint x: 393, startPoint y: 48, endPoint x: 397, endPoint y: 50, distance: 3.9
click at [396, 50] on input "810164502261" at bounding box center [383, 52] width 109 height 12
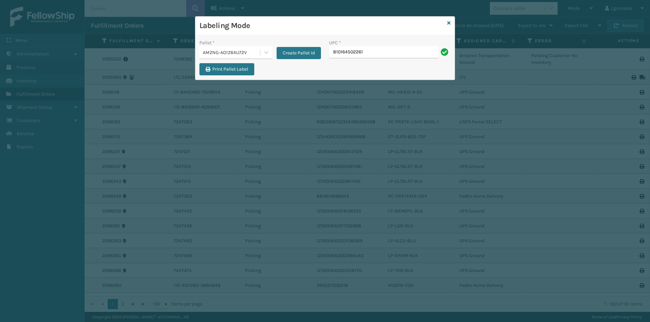
type input "810164502261"
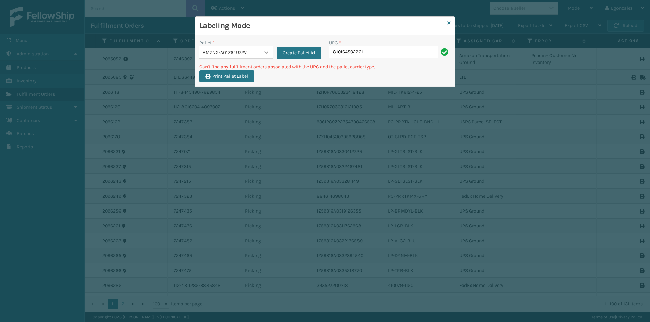
click at [263, 50] on icon at bounding box center [266, 52] width 7 height 7
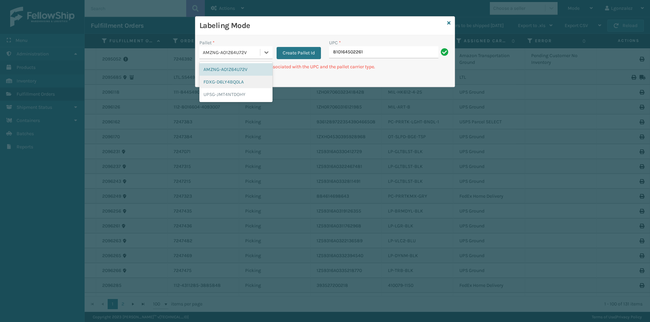
click at [237, 80] on div "FDXG-D6LY4BQ0LA" at bounding box center [235, 82] width 73 height 13
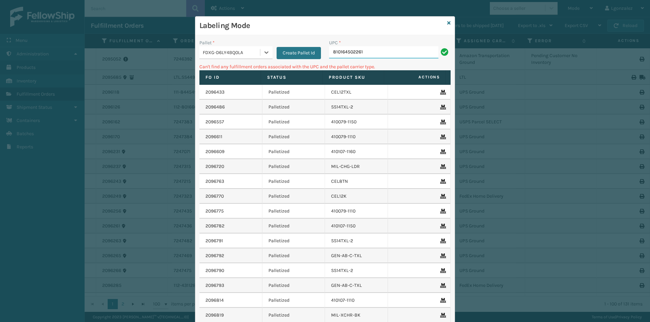
click at [381, 51] on input "810164502261" at bounding box center [383, 52] width 109 height 12
click at [444, 23] on div "Labeling Mode" at bounding box center [324, 26] width 259 height 19
click at [447, 23] on icon at bounding box center [448, 23] width 3 height 5
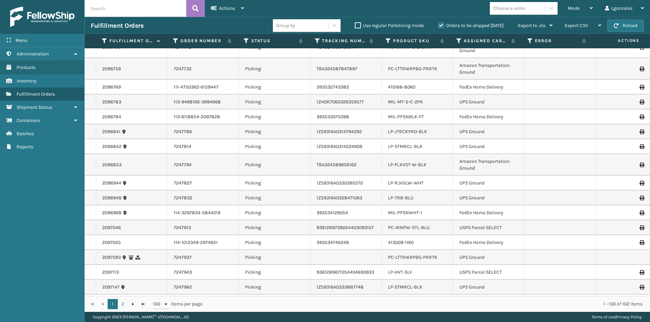
scroll to position [726, 0]
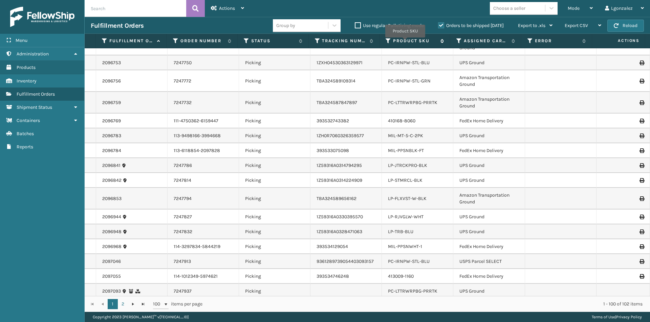
click at [405, 42] on label "Product SKU" at bounding box center [415, 41] width 44 height 6
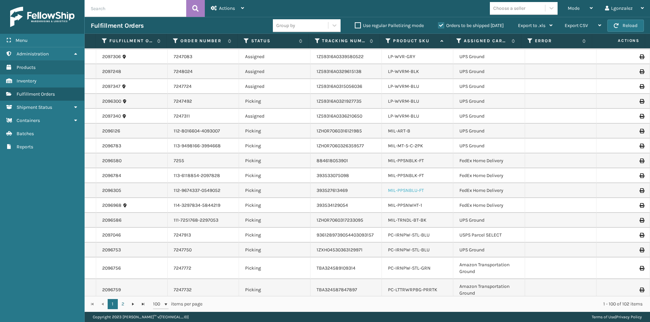
scroll to position [1295, 0]
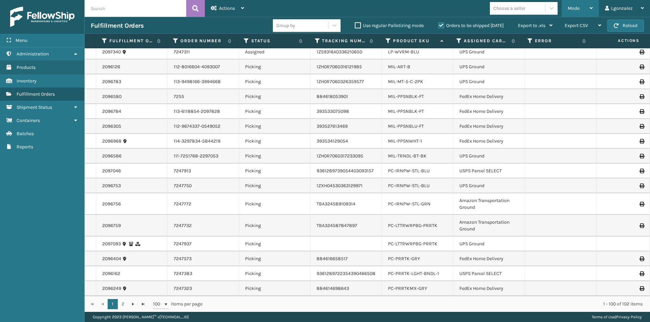
click at [593, 3] on div "Mode Regular Mode Picking Mode Labeling Mode Exit Scan Mode" at bounding box center [579, 8] width 37 height 17
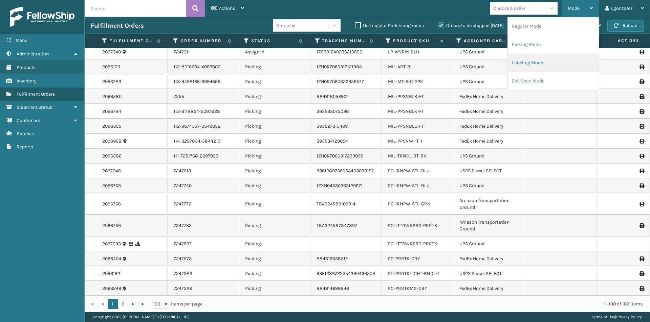
click at [542, 65] on li "Labeling Mode" at bounding box center [552, 63] width 91 height 18
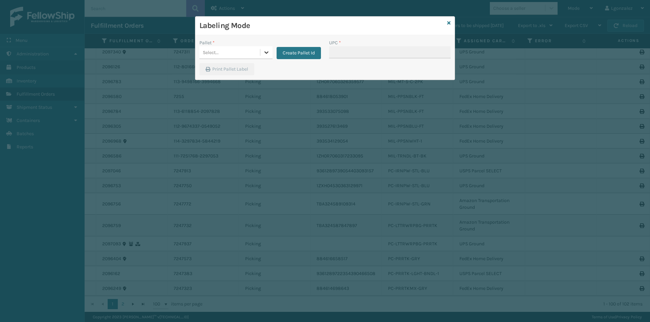
click at [265, 50] on icon at bounding box center [266, 52] width 7 height 7
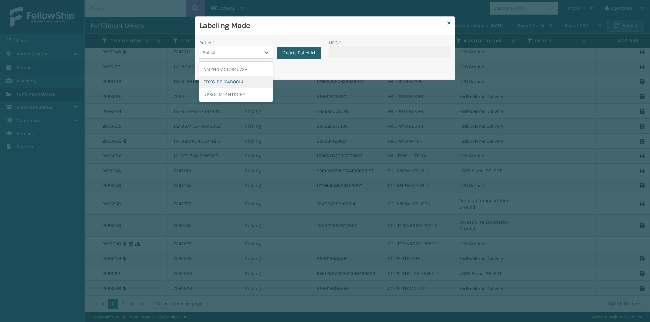
click at [304, 53] on button "Create Pallet Id" at bounding box center [298, 53] width 44 height 12
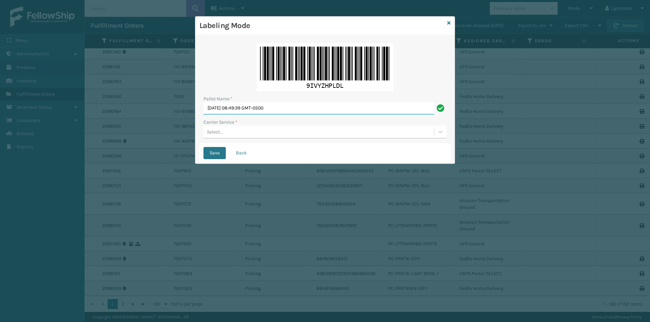
click at [280, 109] on input "[DATE] 08:49:39 GMT-0500" at bounding box center [318, 109] width 231 height 12
type input "TRINTY AVE"
click at [287, 131] on div "Select..." at bounding box center [318, 132] width 230 height 11
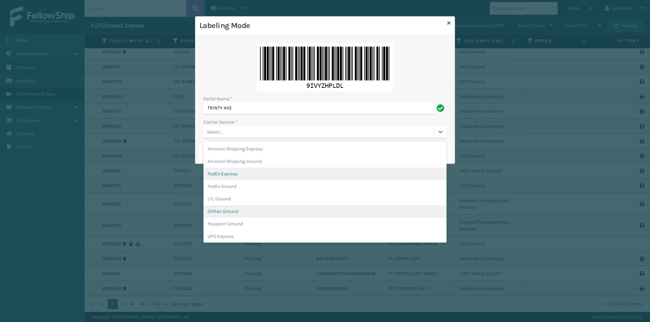
scroll to position [39, 0]
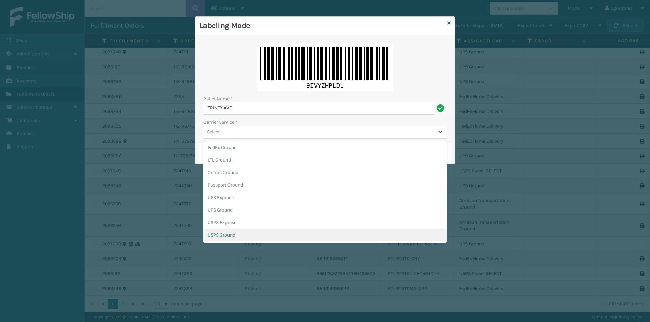
click at [232, 236] on div "USPS Ground" at bounding box center [324, 235] width 243 height 13
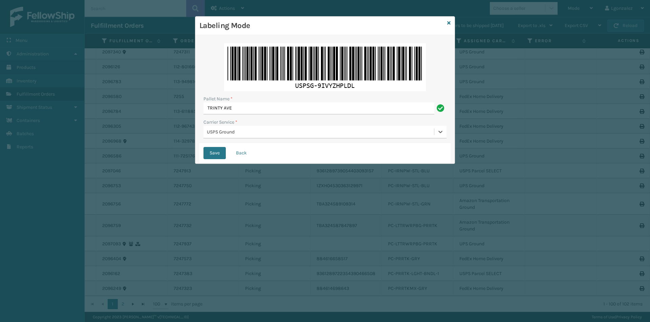
click at [203, 147] on button "Save" at bounding box center [214, 153] width 22 height 12
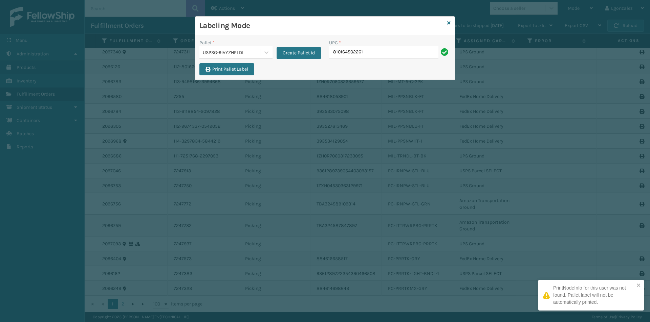
type input "810164502261"
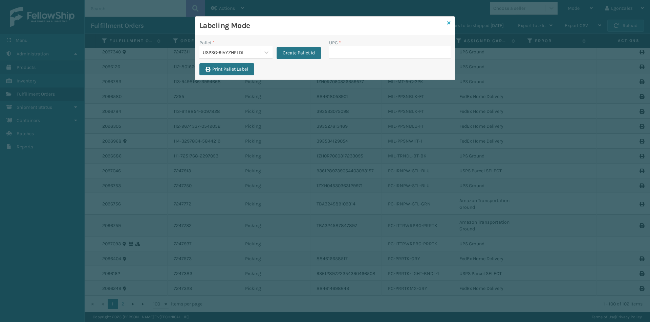
click at [448, 23] on icon at bounding box center [448, 23] width 3 height 5
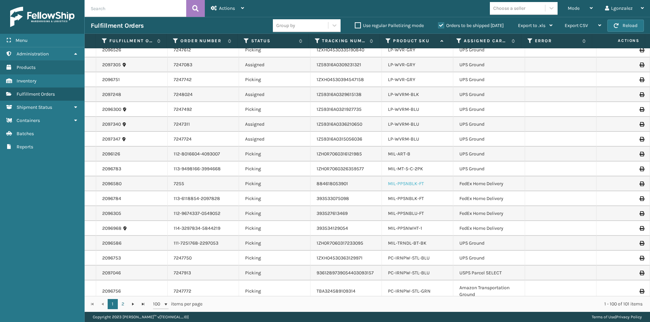
scroll to position [1295, 0]
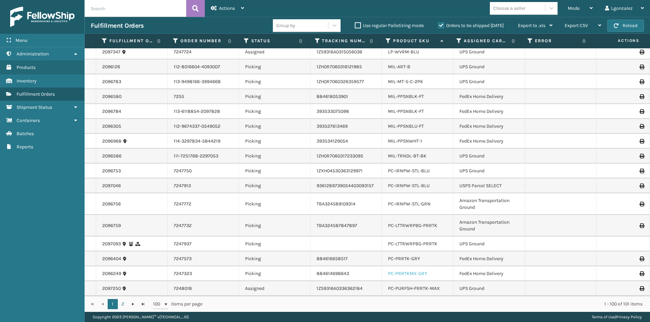
click at [420, 274] on link "PC-PRRTKMX-GRY" at bounding box center [407, 274] width 39 height 6
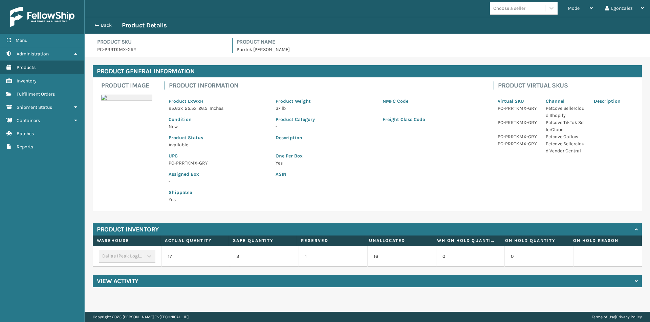
click at [183, 164] on p "PC-PRRTKMX-GRY" at bounding box center [217, 163] width 99 height 7
click at [184, 164] on p "PC-PRRTKMX-GRY" at bounding box center [217, 163] width 99 height 7
click at [184, 165] on p "PC-PRRTKMX-GRY" at bounding box center [217, 163] width 99 height 7
click at [185, 165] on p "PC-PRRTKMX-GRY" at bounding box center [217, 163] width 99 height 7
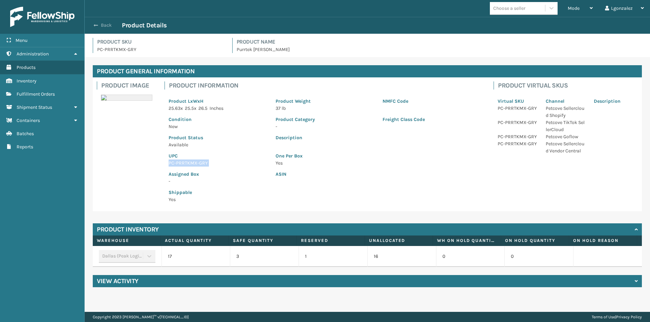
click at [103, 25] on button "Back" at bounding box center [106, 25] width 31 height 6
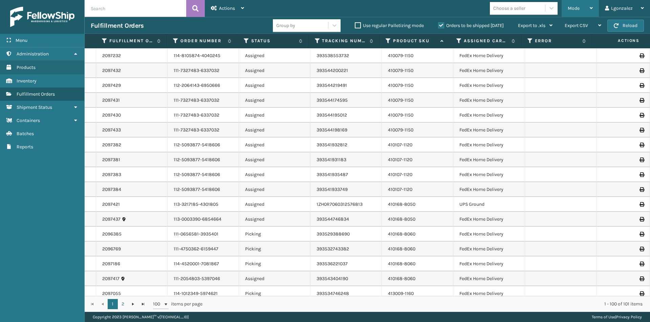
click at [591, 8] on icon at bounding box center [590, 8] width 3 height 5
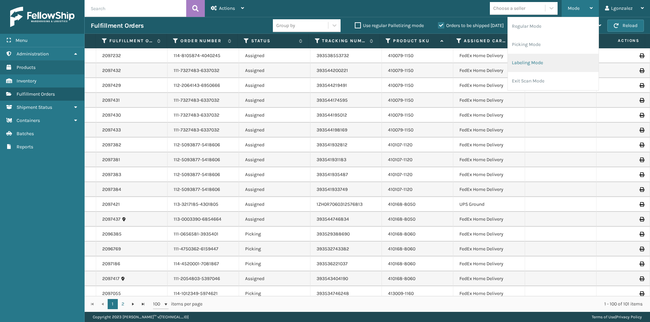
click at [532, 65] on li "Labeling Mode" at bounding box center [552, 63] width 91 height 18
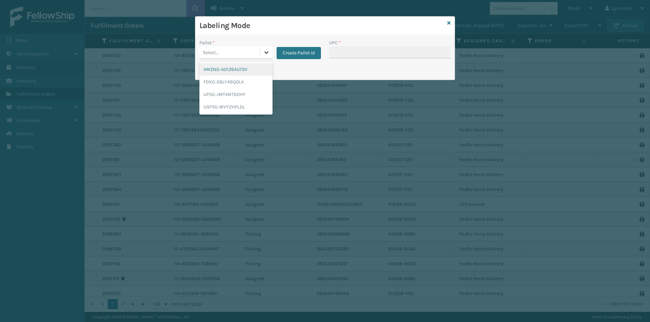
click at [266, 50] on icon at bounding box center [266, 52] width 7 height 7
click at [231, 79] on div "FDXG-D6LY4BQ0LA" at bounding box center [235, 82] width 73 height 13
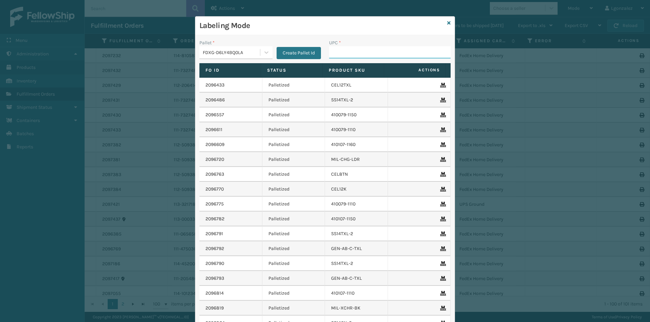
click at [339, 51] on input "UPC *" at bounding box center [389, 52] width 121 height 12
type input "V"
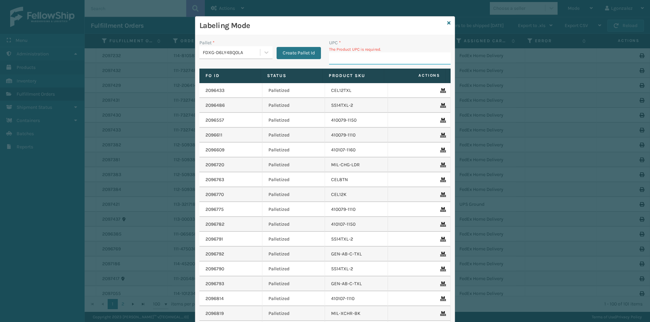
paste input "PC-PRRTKMX-GRY"
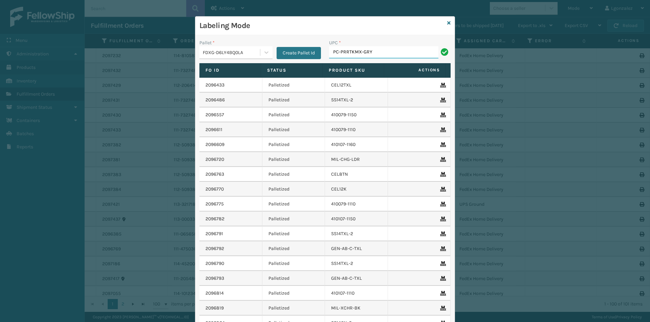
type input "PC-PRRTKMX-GRY"
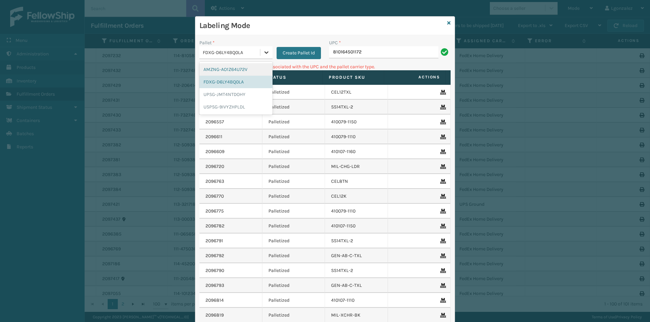
click at [267, 52] on icon at bounding box center [266, 52] width 7 height 7
click at [249, 91] on div "UPSG-JMT4NTDOHY" at bounding box center [235, 94] width 73 height 13
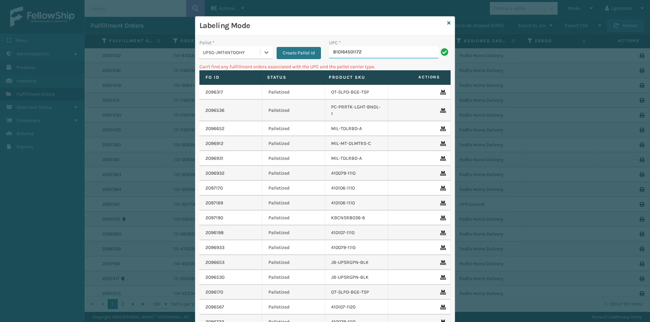
click at [367, 49] on input "810164501172" at bounding box center [383, 52] width 109 height 12
drag, startPoint x: 268, startPoint y: 53, endPoint x: 264, endPoint y: 54, distance: 4.3
click at [268, 53] on div at bounding box center [266, 52] width 12 height 12
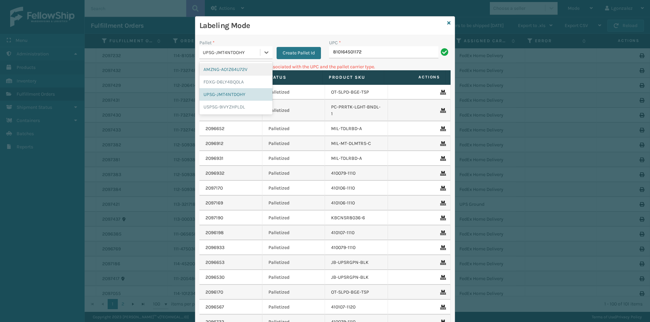
click at [248, 66] on div "AMZNG-AO1Z64U72V" at bounding box center [235, 69] width 73 height 13
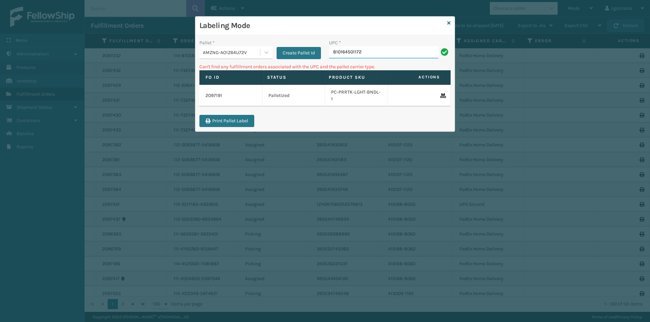
click at [370, 52] on input "810164501172" at bounding box center [383, 52] width 109 height 12
click at [267, 49] on icon at bounding box center [266, 52] width 7 height 7
click at [231, 82] on div "FDXG-D6LY4BQ0LA" at bounding box center [235, 82] width 73 height 13
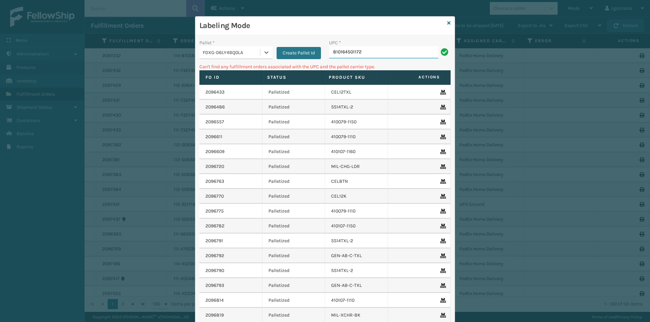
click at [384, 53] on input "810164501172" at bounding box center [383, 52] width 109 height 12
click at [263, 53] on icon at bounding box center [266, 52] width 7 height 7
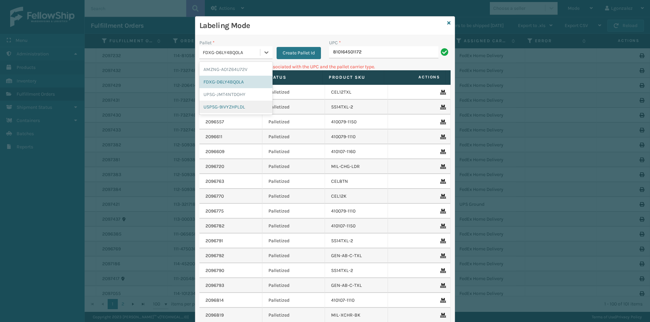
click at [238, 108] on div "USPSG-9IVYZHPLDL" at bounding box center [235, 107] width 73 height 13
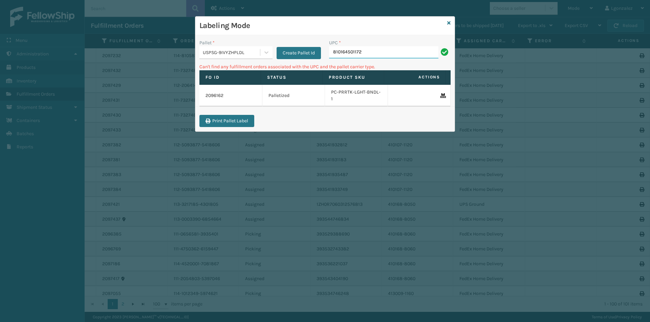
click at [389, 51] on input "810164501172" at bounding box center [383, 52] width 109 height 12
click at [262, 56] on div at bounding box center [266, 52] width 12 height 12
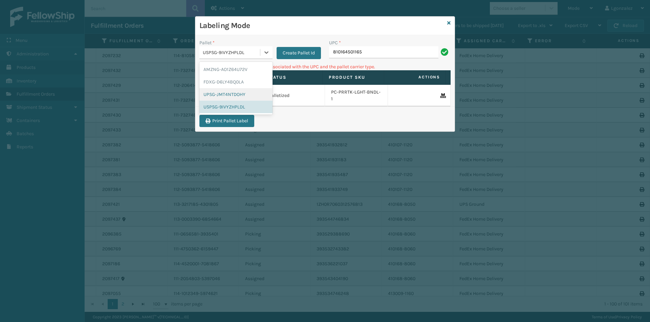
click at [235, 91] on div "UPSG-JMT4NTDOHY" at bounding box center [235, 94] width 73 height 13
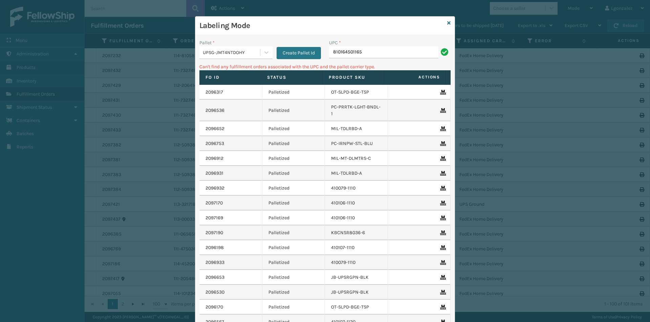
drag, startPoint x: 371, startPoint y: 50, endPoint x: 368, endPoint y: 56, distance: 6.7
click at [369, 53] on div "UPC * 810164501165" at bounding box center [389, 48] width 121 height 19
click at [368, 56] on input "810164501165" at bounding box center [383, 52] width 109 height 12
click at [266, 55] on icon at bounding box center [266, 52] width 7 height 7
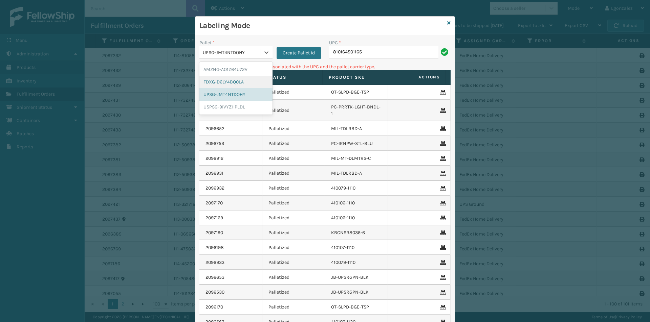
click at [239, 81] on div "FDXG-D6LY4BQ0LA" at bounding box center [235, 82] width 73 height 13
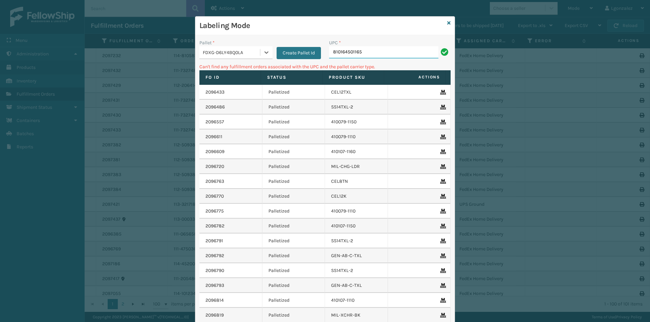
click at [379, 56] on input "810164501165" at bounding box center [383, 52] width 109 height 12
click at [263, 55] on icon at bounding box center [266, 52] width 7 height 7
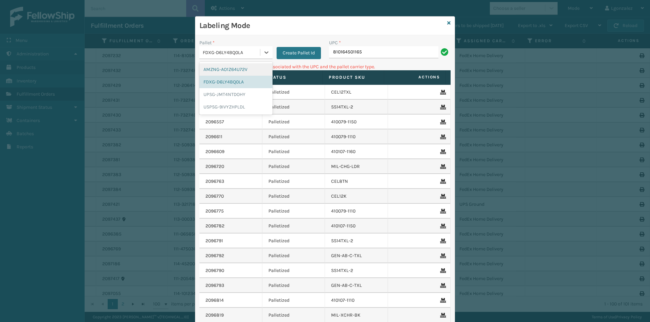
click at [241, 68] on div "AMZNG-AO1Z64U72V" at bounding box center [235, 69] width 73 height 13
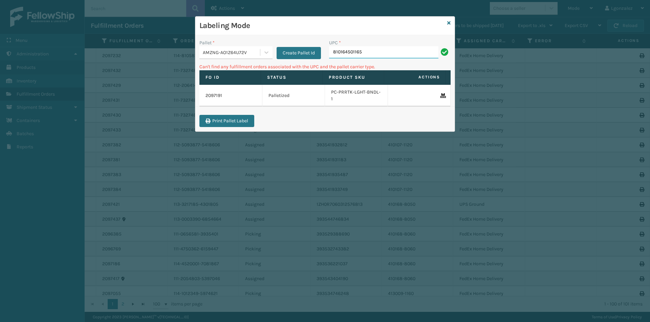
click at [366, 54] on input "810164501165" at bounding box center [383, 52] width 109 height 12
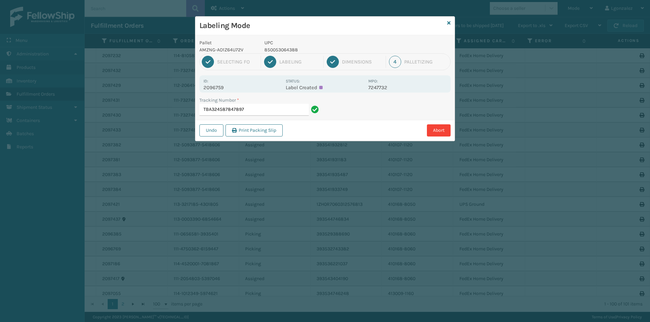
click at [298, 49] on p "850053064388" at bounding box center [314, 49] width 100 height 7
click at [295, 49] on p "850053064388" at bounding box center [314, 49] width 100 height 7
click at [295, 51] on p "850053064388" at bounding box center [314, 49] width 100 height 7
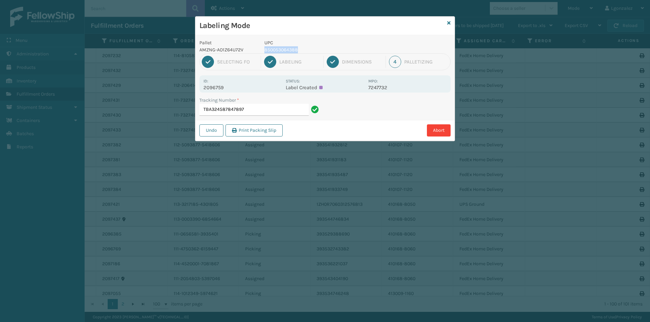
click at [295, 51] on p "850053064388" at bounding box center [314, 49] width 100 height 7
click at [251, 113] on input "TBA324587847897" at bounding box center [253, 110] width 109 height 12
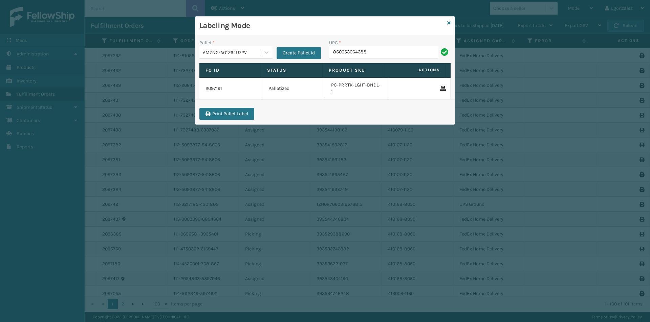
type input "850053064388"
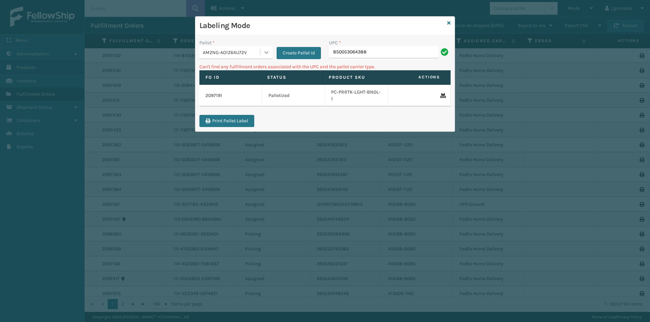
click at [264, 57] on div at bounding box center [266, 52] width 12 height 12
click at [240, 94] on div "UPSG-JMT4NTDOHY" at bounding box center [235, 94] width 73 height 13
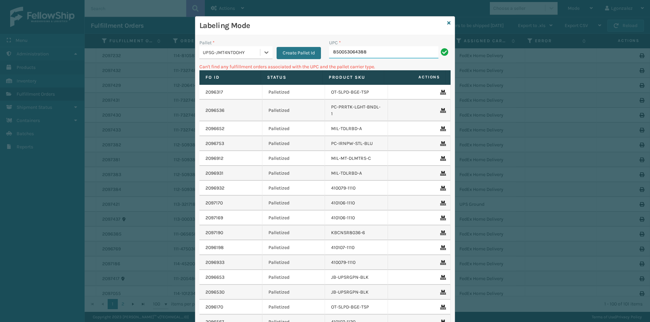
click at [385, 51] on input "850053064388" at bounding box center [383, 52] width 109 height 12
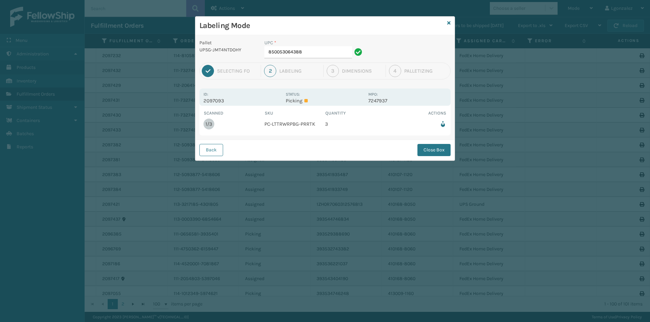
click at [324, 60] on div "UPC * 850053064388" at bounding box center [314, 50] width 108 height 23
click at [309, 53] on input "850053064388" at bounding box center [308, 52] width 88 height 12
click at [430, 153] on button "Close Box" at bounding box center [433, 150] width 33 height 12
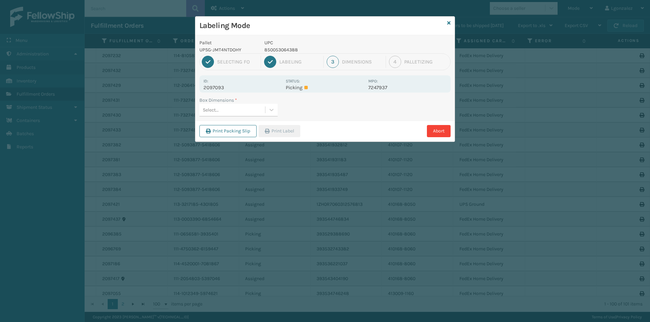
click at [254, 107] on div "Select..." at bounding box center [232, 110] width 66 height 11
click at [235, 137] on div "FEN-103-CCT" at bounding box center [238, 139] width 78 height 13
click at [270, 130] on button "Print Label" at bounding box center [279, 131] width 42 height 12
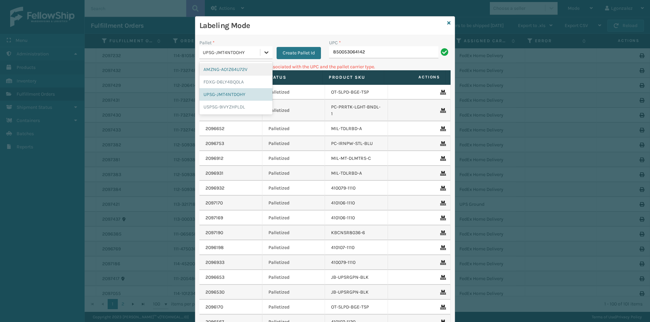
click at [264, 58] on div at bounding box center [266, 52] width 12 height 12
drag, startPoint x: 230, startPoint y: 85, endPoint x: 237, endPoint y: 82, distance: 8.0
click at [231, 85] on div "FDXG-D6LY4BQ0LA" at bounding box center [235, 82] width 73 height 13
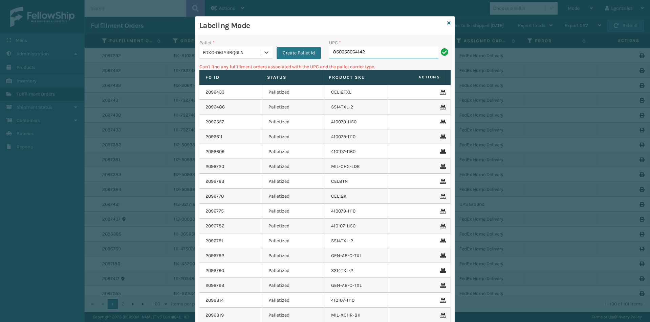
click at [373, 56] on input "850053064142" at bounding box center [383, 52] width 109 height 12
click at [262, 56] on div at bounding box center [266, 52] width 12 height 12
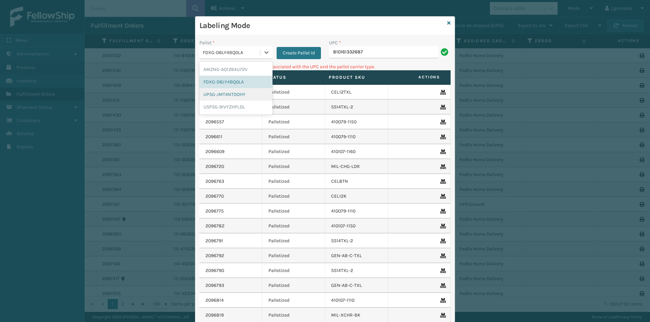
click at [259, 97] on div "UPSG-JMT4NTDOHY" at bounding box center [235, 94] width 73 height 13
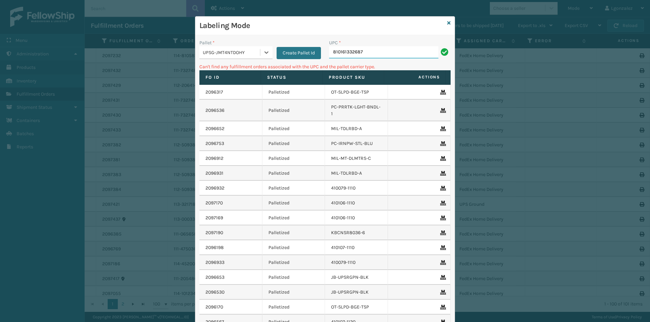
click at [389, 55] on input "810161332687" at bounding box center [383, 52] width 109 height 12
click at [260, 55] on div at bounding box center [266, 52] width 12 height 12
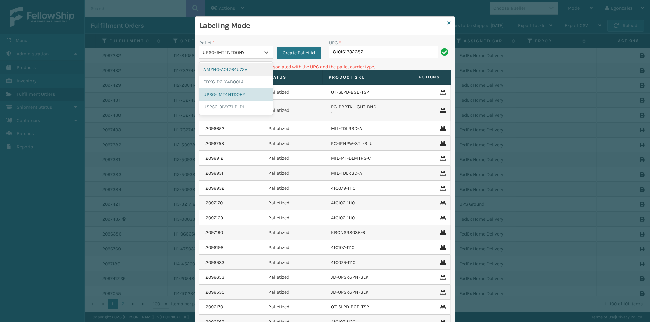
click at [236, 68] on div "AMZNG-AO1Z64U72V" at bounding box center [235, 69] width 73 height 13
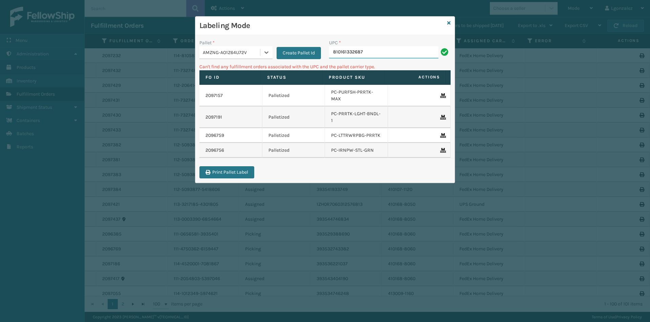
click at [375, 52] on input "810161332687" at bounding box center [383, 52] width 109 height 12
drag, startPoint x: 367, startPoint y: 58, endPoint x: 331, endPoint y: 60, distance: 36.3
click at [331, 60] on div "UPC * 810161332687" at bounding box center [390, 51] width 130 height 24
click at [268, 54] on icon at bounding box center [266, 52] width 7 height 7
click at [257, 84] on div "FDXG-D6LY4BQ0LA" at bounding box center [235, 82] width 73 height 13
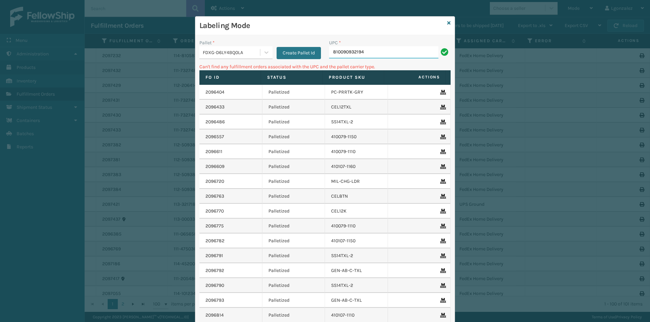
click at [395, 54] on input "810090932194" at bounding box center [383, 52] width 109 height 12
click at [267, 50] on div at bounding box center [266, 52] width 12 height 12
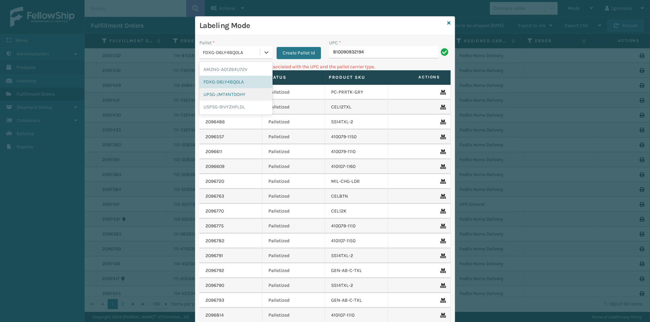
click at [248, 96] on div "UPSG-JMT4NTDOHY" at bounding box center [235, 94] width 73 height 13
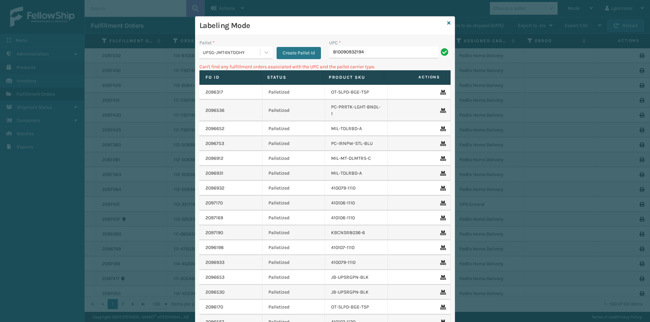
click at [384, 71] on th "Actions" at bounding box center [415, 77] width 62 height 15
click at [383, 61] on div "UPC * 810090932194" at bounding box center [390, 51] width 130 height 24
click at [383, 57] on input "810090932194" at bounding box center [383, 52] width 109 height 12
type input "8"
type input "LP-BRCV-GRY"
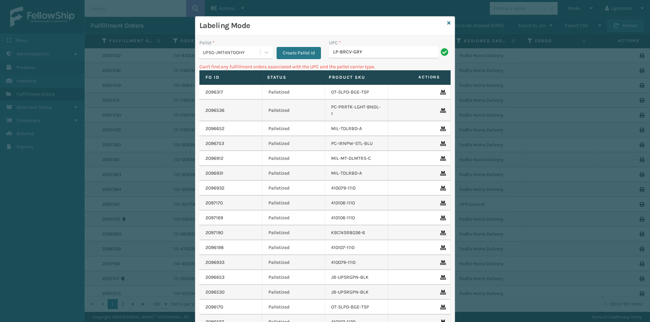
click at [256, 51] on div "UPSG-JMT4NTDOHY" at bounding box center [232, 52] width 58 height 7
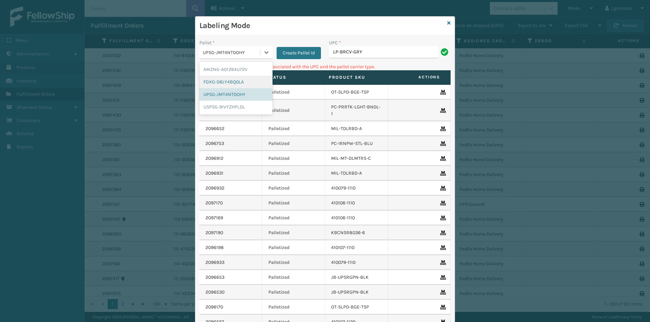
click at [241, 83] on div "FDXG-D6LY4BQ0LA" at bounding box center [235, 82] width 73 height 13
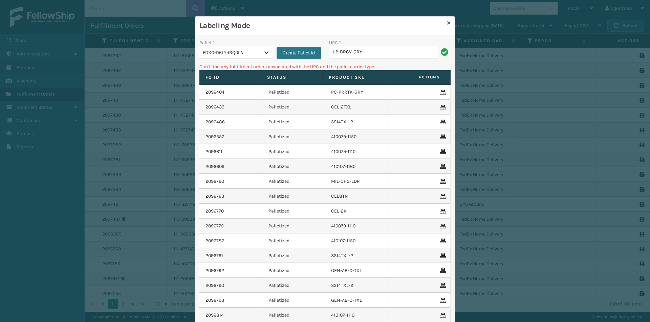
click at [260, 54] on div at bounding box center [266, 52] width 12 height 12
click at [245, 72] on div "AMZNG-AO1Z64U72V" at bounding box center [235, 69] width 73 height 13
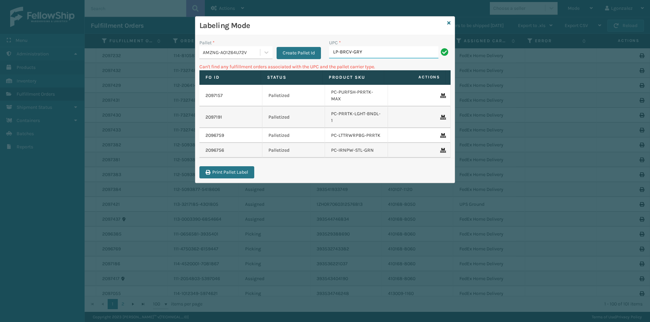
click at [380, 53] on input "LP-BRCV-GRY" at bounding box center [383, 52] width 109 height 12
click at [449, 25] on link at bounding box center [448, 23] width 3 height 7
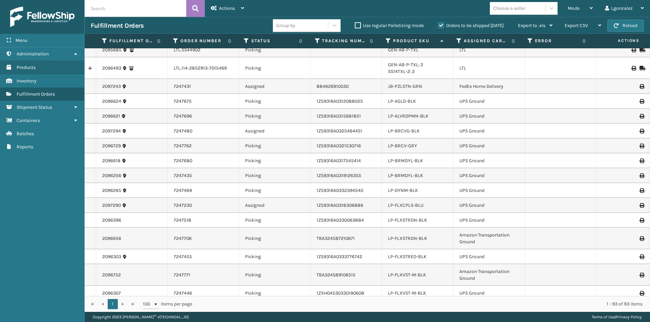
scroll to position [271, 0]
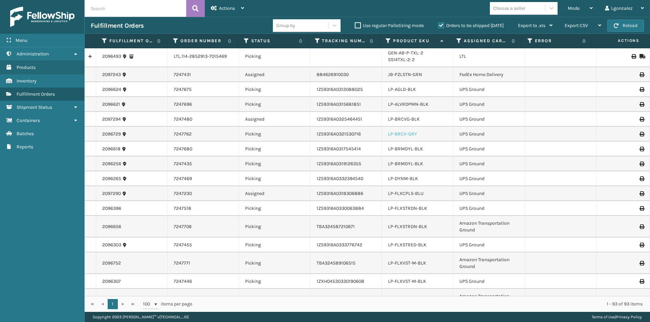
click at [402, 133] on link "LP-BRCV-GRY" at bounding box center [402, 134] width 29 height 6
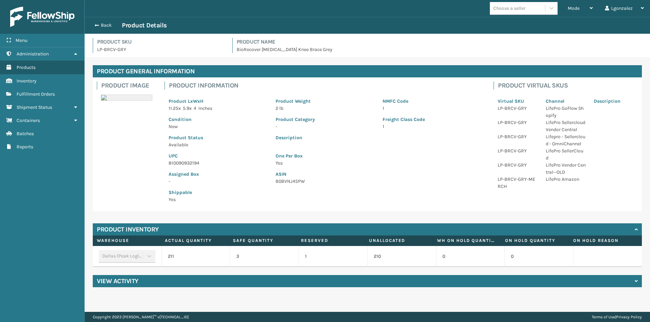
click at [194, 163] on p "810090932194" at bounding box center [217, 163] width 99 height 7
click at [100, 24] on button "Back" at bounding box center [106, 25] width 31 height 6
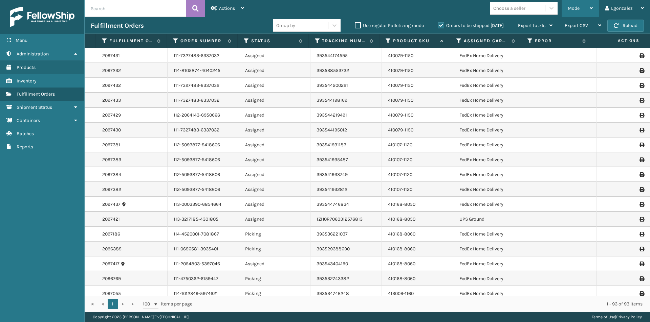
click at [585, 14] on div "Mode" at bounding box center [579, 8] width 25 height 17
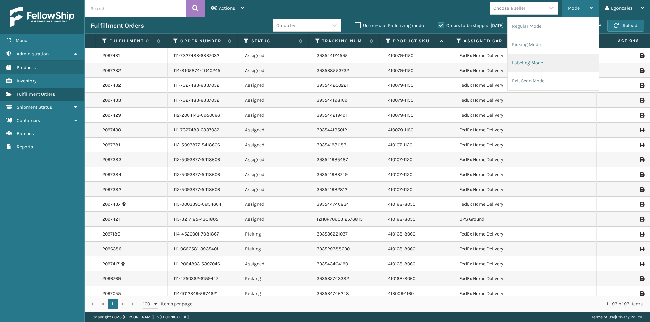
click at [522, 65] on li "Labeling Mode" at bounding box center [552, 63] width 91 height 18
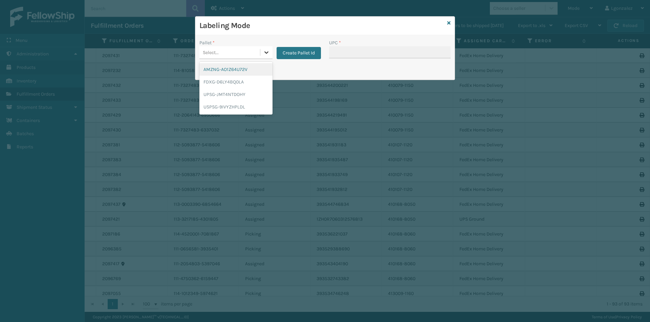
click at [263, 52] on icon at bounding box center [266, 52] width 7 height 7
click at [231, 95] on div "UPSG-JMT4NTDOHY" at bounding box center [235, 94] width 73 height 13
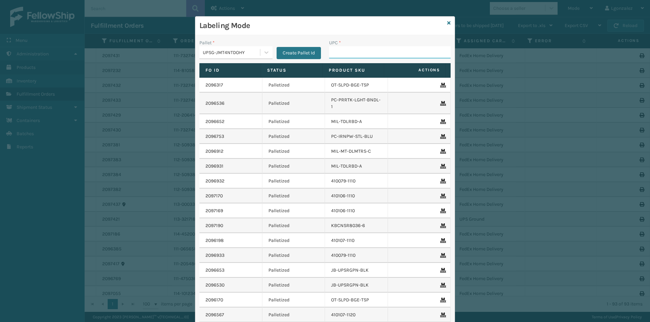
click at [354, 54] on input "UPC *" at bounding box center [389, 52] width 121 height 12
paste input "810090932194"
type input "810090932194"
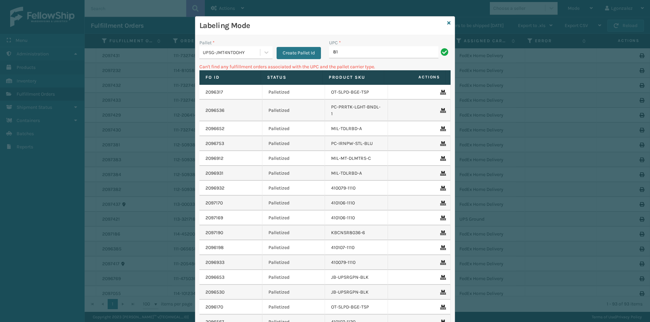
type input "8"
type input "LP-HVT-SLV"
click at [447, 25] on icon at bounding box center [448, 23] width 3 height 5
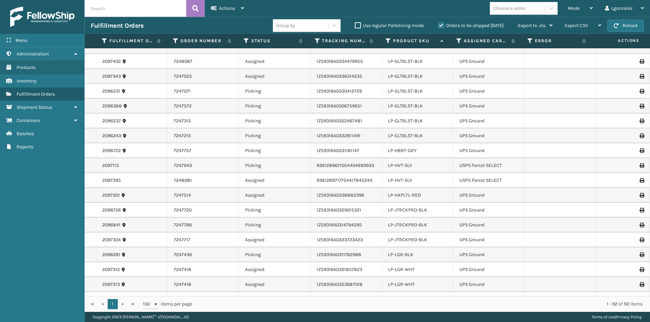
scroll to position [541, 0]
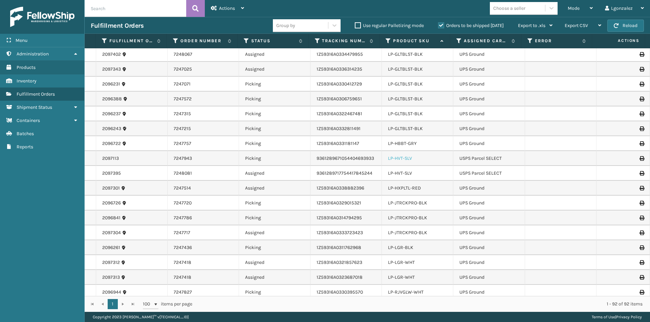
click at [405, 160] on link "LP-HVT-SLV" at bounding box center [400, 159] width 24 height 6
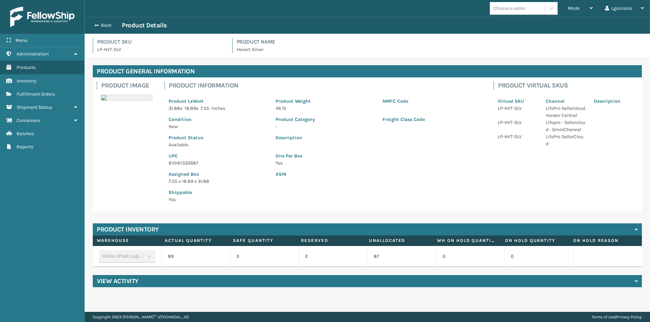
click at [181, 165] on p "810161332687" at bounding box center [217, 163] width 99 height 7
click at [182, 165] on p "810161332687" at bounding box center [217, 163] width 99 height 7
click at [98, 28] on button "Back" at bounding box center [106, 25] width 31 height 6
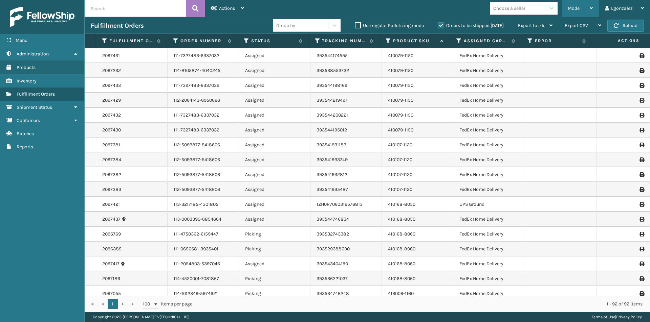
click at [582, 8] on div "Mode" at bounding box center [579, 8] width 25 height 17
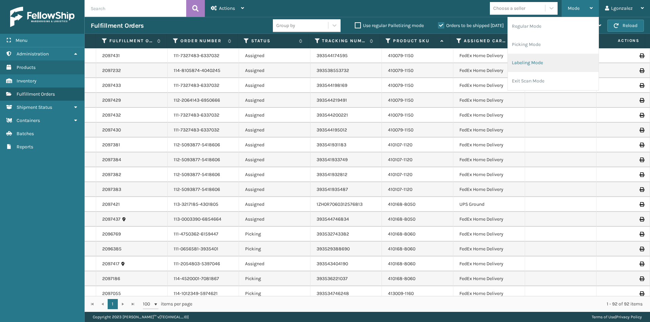
click at [515, 65] on li "Labeling Mode" at bounding box center [552, 63] width 91 height 18
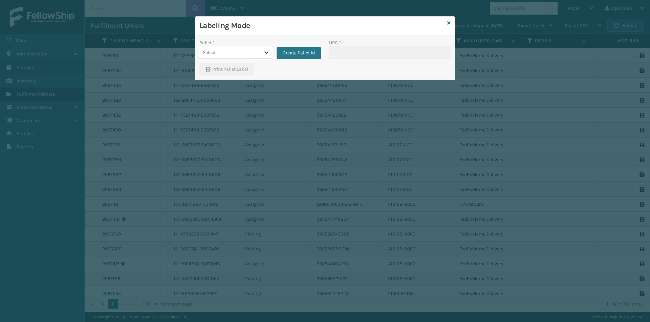
click at [267, 52] on icon at bounding box center [266, 52] width 7 height 7
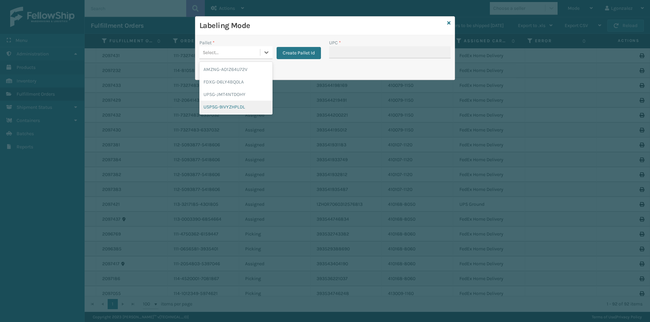
click at [231, 108] on div "USPSG-9IVYZHPLDL" at bounding box center [235, 107] width 73 height 13
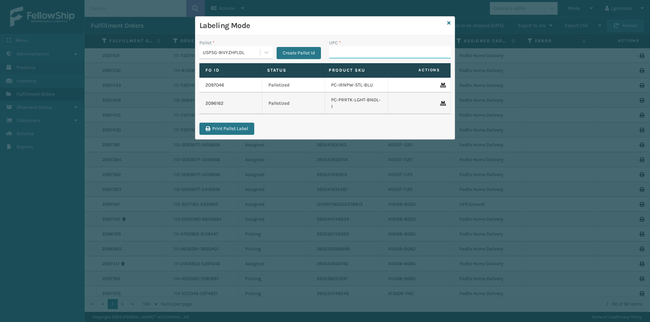
paste input "810161332687"
type input "810161332687"
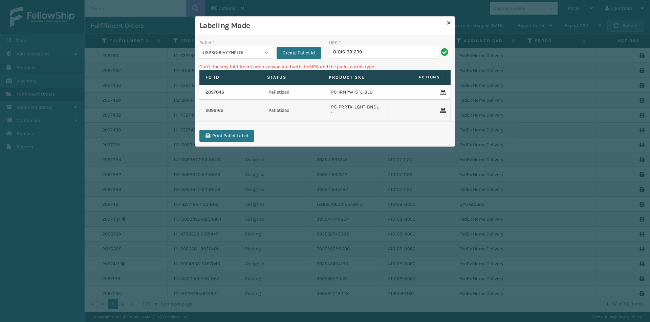
click at [266, 49] on icon at bounding box center [266, 52] width 7 height 7
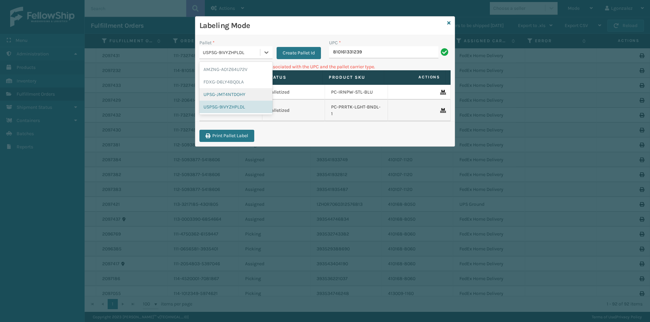
click at [244, 94] on div "UPSG-JMT4NTDOHY" at bounding box center [235, 94] width 73 height 13
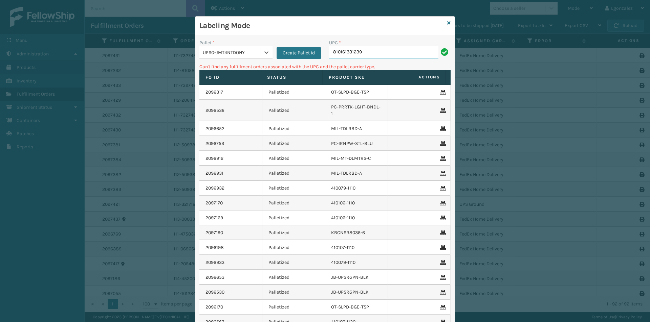
click at [369, 51] on input "810161331239" at bounding box center [383, 52] width 109 height 12
type input "8"
type input "LP-ALVRDPMN-BLK"
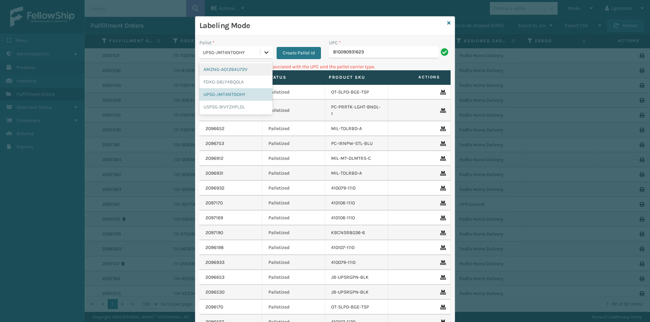
click at [267, 55] on icon at bounding box center [266, 52] width 7 height 7
click at [225, 70] on div "AMZNG-AO1Z64U72V" at bounding box center [235, 69] width 73 height 13
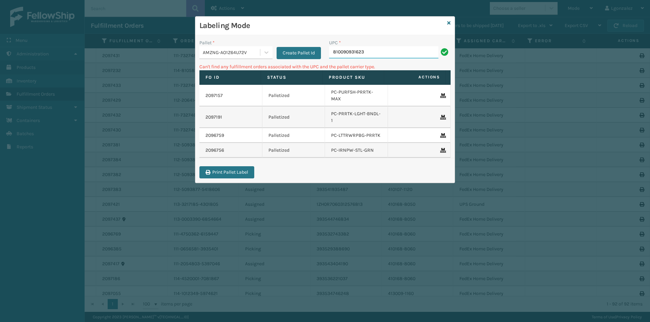
drag, startPoint x: 384, startPoint y: 48, endPoint x: 384, endPoint y: 51, distance: 3.5
click at [385, 50] on input "810090931623" at bounding box center [383, 52] width 109 height 12
click at [265, 53] on icon at bounding box center [266, 52] width 7 height 7
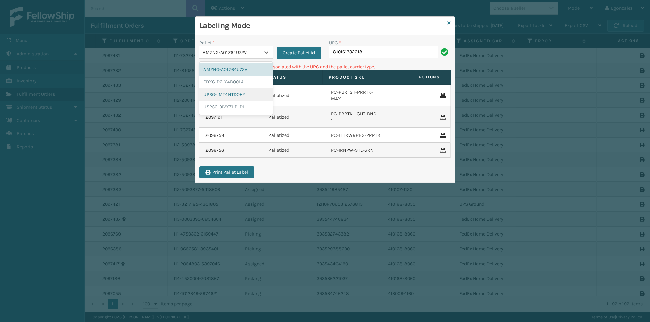
click at [232, 96] on div "UPSG-JMT4NTDOHY" at bounding box center [235, 94] width 73 height 13
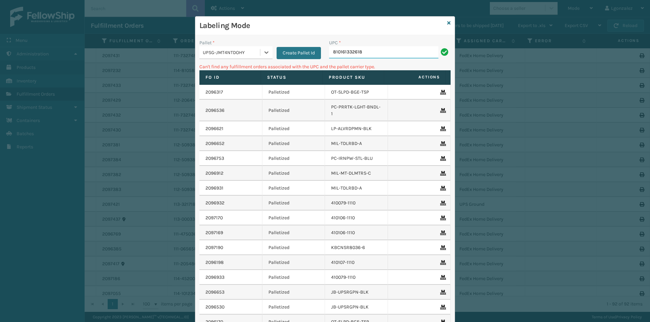
click at [380, 53] on input "810161332618" at bounding box center [383, 52] width 109 height 12
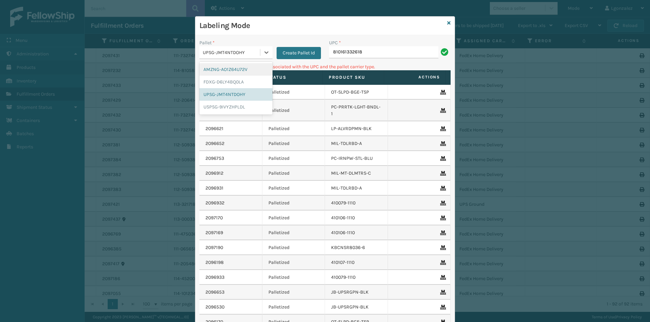
drag, startPoint x: 260, startPoint y: 56, endPoint x: 255, endPoint y: 65, distance: 10.2
click at [255, 59] on div "option UPSG-JMT4NTDOHY focused, 3 of 4. 4 results available. Use Up and Down to…" at bounding box center [235, 52] width 73 height 13
drag, startPoint x: 240, startPoint y: 82, endPoint x: 301, endPoint y: 60, distance: 64.7
click at [240, 82] on div "FDXG-D6LY4BQ0LA" at bounding box center [235, 82] width 73 height 13
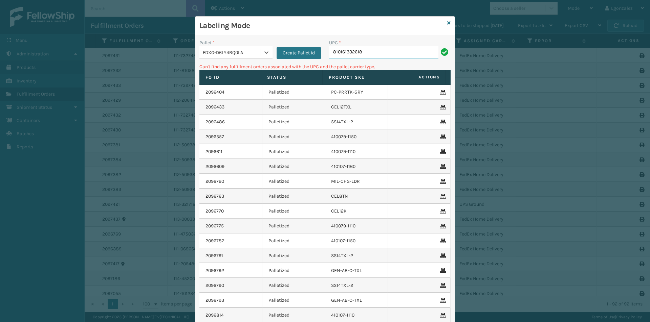
click at [373, 49] on input "810161332618" at bounding box center [383, 52] width 109 height 12
click at [263, 48] on div at bounding box center [266, 52] width 12 height 12
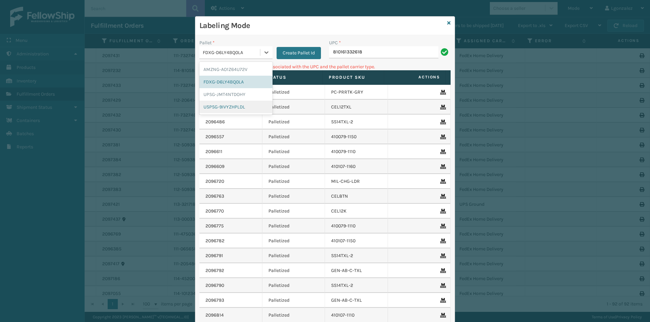
drag, startPoint x: 244, startPoint y: 110, endPoint x: 285, endPoint y: 83, distance: 48.9
click at [244, 110] on div "USPSG-9IVYZHPLDL" at bounding box center [235, 107] width 73 height 13
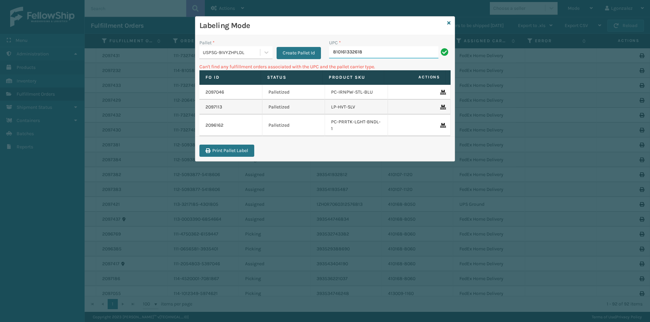
click at [361, 54] on input "810161332618" at bounding box center [383, 52] width 109 height 12
click at [448, 22] on icon at bounding box center [448, 23] width 3 height 5
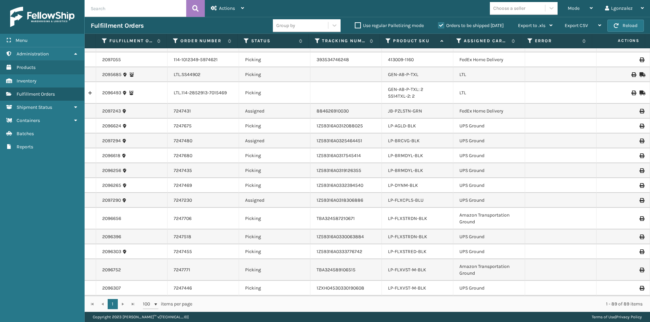
scroll to position [271, 0]
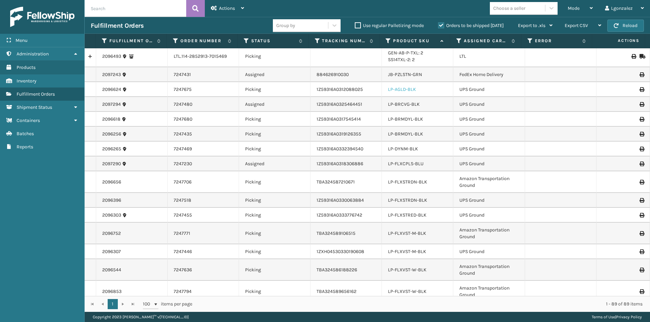
click at [403, 89] on link "LP-AGLD-BLK" at bounding box center [402, 90] width 28 height 6
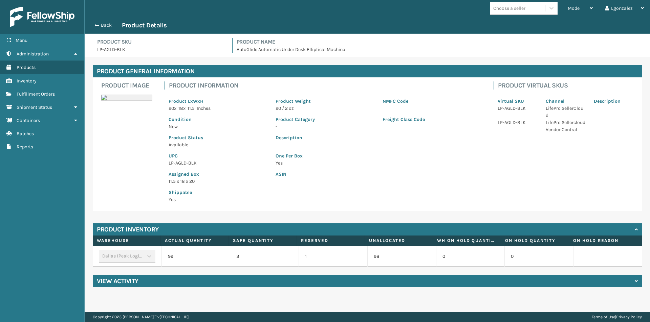
click at [191, 162] on p "LP-AGLD-BLK" at bounding box center [217, 163] width 99 height 7
click at [106, 27] on button "Back" at bounding box center [106, 25] width 31 height 6
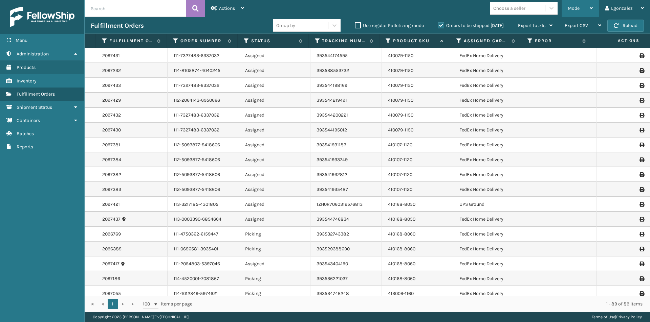
click at [586, 10] on div "Mode" at bounding box center [579, 8] width 25 height 17
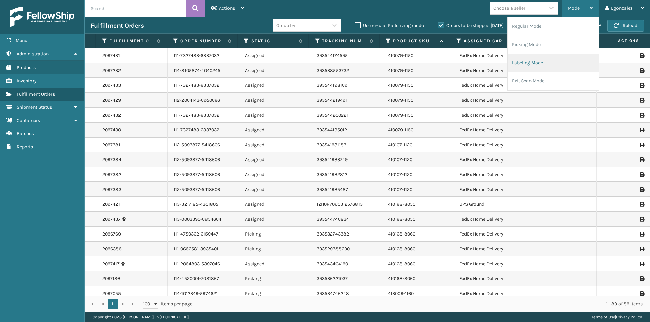
click at [521, 70] on li "Labeling Mode" at bounding box center [552, 63] width 91 height 18
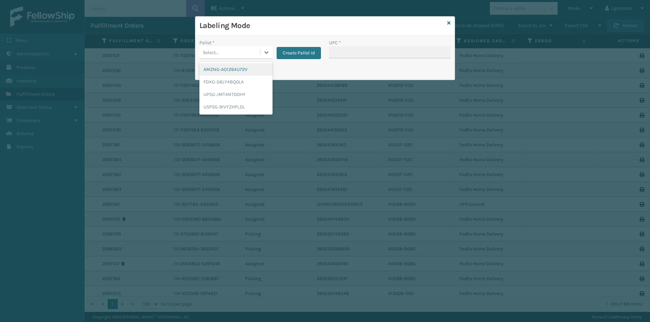
click at [258, 52] on div "Select..." at bounding box center [229, 52] width 61 height 11
click at [248, 92] on div "UPSG-JMT4NTDOHY" at bounding box center [235, 94] width 73 height 13
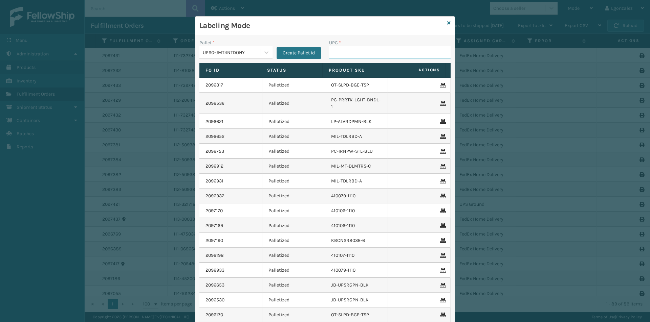
click at [362, 51] on input "UPC *" at bounding box center [389, 52] width 121 height 12
paste input "LP-AGLD-BLK"
type input "LP-AGLD-BLK"
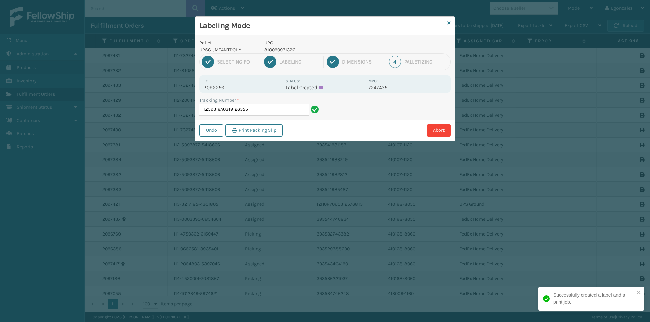
click at [291, 52] on p "810090931326" at bounding box center [314, 49] width 100 height 7
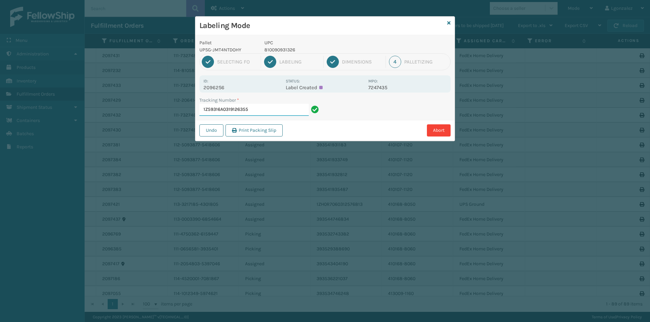
click at [283, 110] on input "1Z59316A0319126355" at bounding box center [253, 110] width 109 height 12
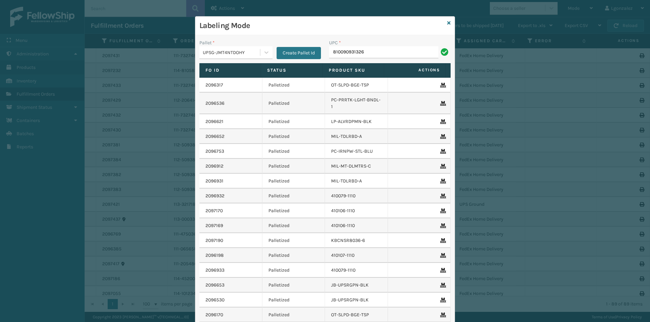
type input "810090931326"
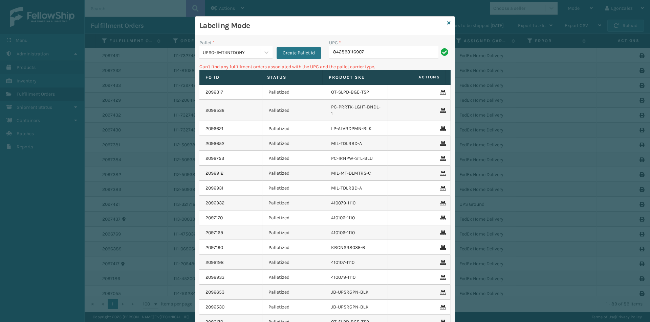
click at [337, 49] on input "842893116907" at bounding box center [383, 52] width 109 height 12
type input "LP-TRB-BLK"
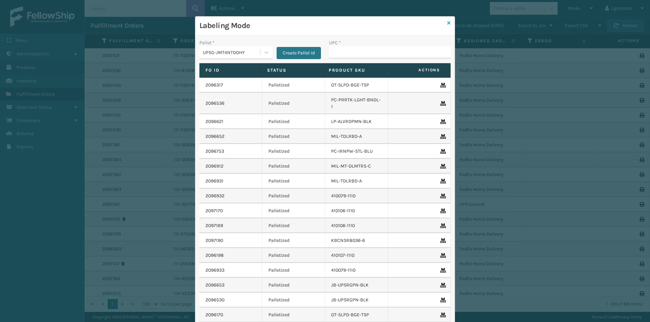
click at [447, 23] on icon at bounding box center [448, 23] width 3 height 5
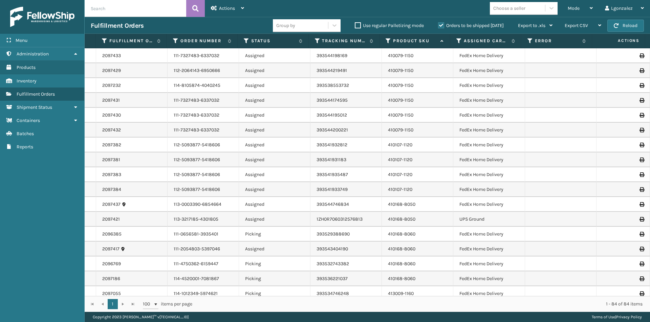
click at [141, 8] on input "text" at bounding box center [135, 8] width 101 height 17
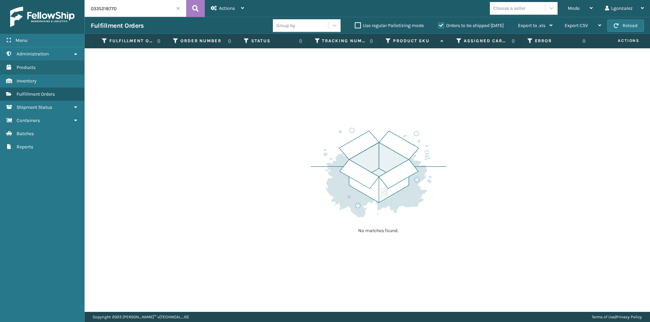
click at [441, 24] on label "Orders to be shipped [DATE]" at bounding box center [471, 26] width 66 height 6
click at [438, 24] on input "Orders to be shipped [DATE]" at bounding box center [438, 24] width 0 height 4
click at [89, 9] on input "0335218770" at bounding box center [135, 8] width 101 height 17
drag, startPoint x: 141, startPoint y: 9, endPoint x: 145, endPoint y: 9, distance: 4.4
click at [142, 9] on input "1Z593116A0335218770" at bounding box center [135, 8] width 101 height 17
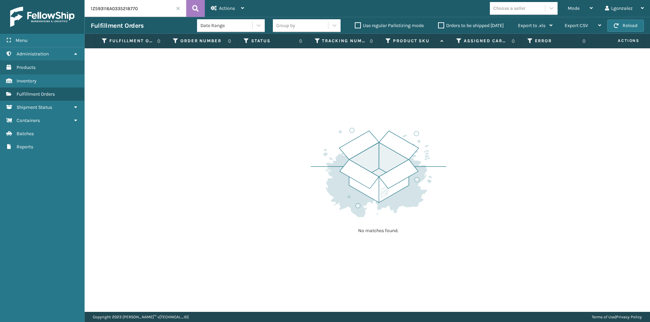
drag, startPoint x: 104, startPoint y: 5, endPoint x: 108, endPoint y: 8, distance: 4.7
click at [104, 5] on input "1Z593116A0335218770" at bounding box center [135, 8] width 101 height 17
type input "1Z59316A0335218770"
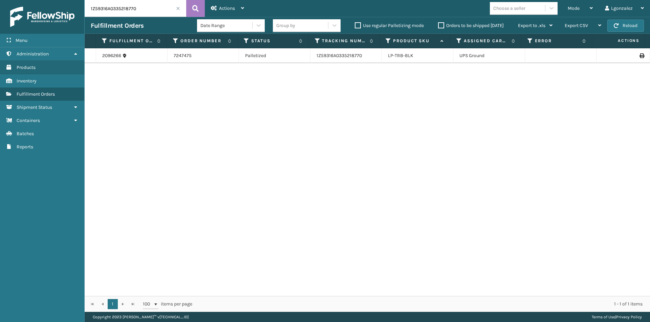
click at [639, 58] on icon at bounding box center [641, 55] width 4 height 5
click at [176, 9] on span at bounding box center [178, 8] width 4 height 4
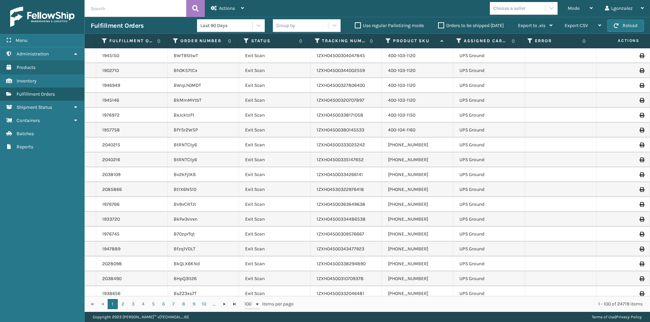
click at [443, 25] on label "Orders to be shipped [DATE]" at bounding box center [471, 26] width 66 height 6
click at [438, 25] on input "Orders to be shipped [DATE]" at bounding box center [438, 24] width 0 height 4
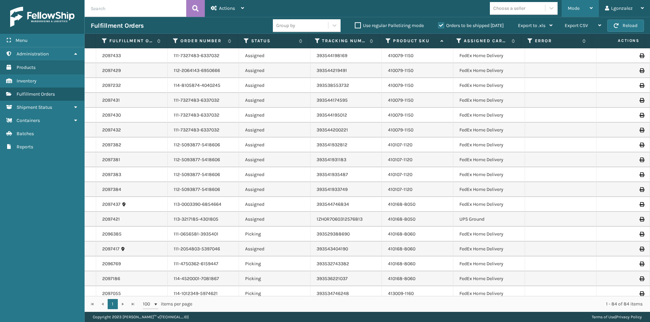
click at [589, 9] on div "Mode" at bounding box center [579, 8] width 25 height 17
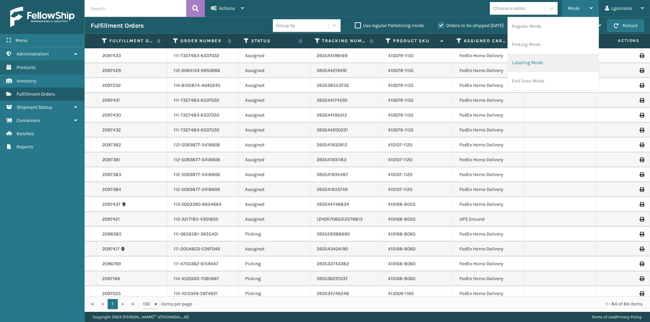
click at [550, 62] on li "Labeling Mode" at bounding box center [552, 63] width 91 height 18
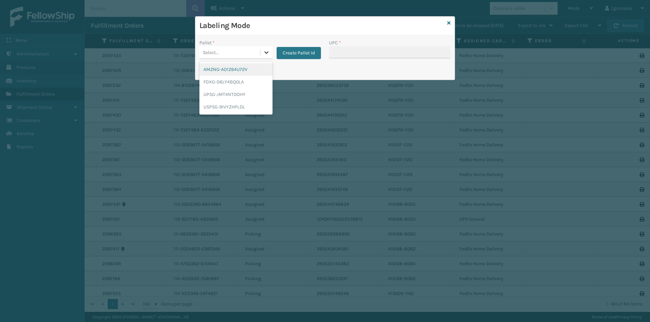
click at [271, 54] on div at bounding box center [266, 52] width 12 height 12
click at [246, 92] on div "UPSG-JMT4NTDOHY" at bounding box center [235, 94] width 73 height 13
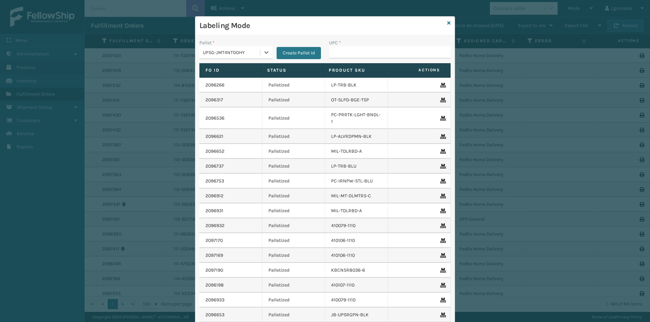
drag, startPoint x: 323, startPoint y: 52, endPoint x: 326, endPoint y: 53, distance: 4.0
click at [325, 52] on div "UPC *" at bounding box center [390, 51] width 130 height 24
click at [334, 53] on input "UPC *" at bounding box center [389, 52] width 121 height 12
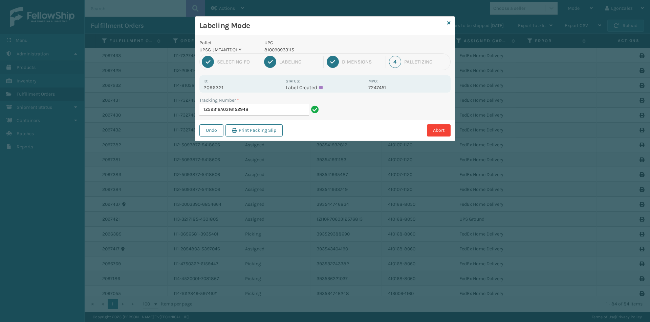
click at [281, 51] on p "810090933115" at bounding box center [314, 49] width 100 height 7
click at [288, 113] on input "1Z59316A0316152948" at bounding box center [253, 110] width 109 height 12
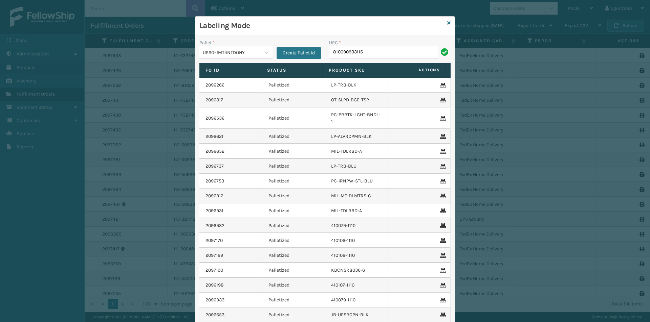
type input "810090933115"
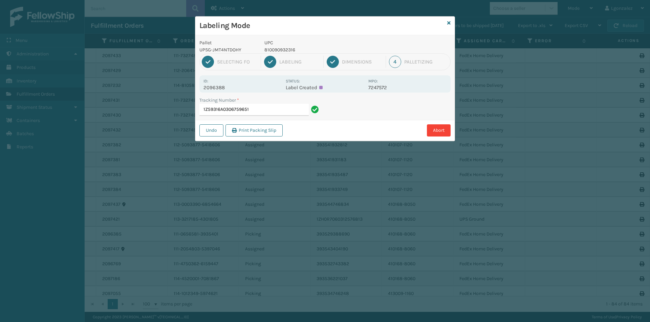
click at [277, 48] on p "810090932316" at bounding box center [314, 49] width 100 height 7
click at [282, 109] on input "1Z59316A0306759651" at bounding box center [253, 110] width 109 height 12
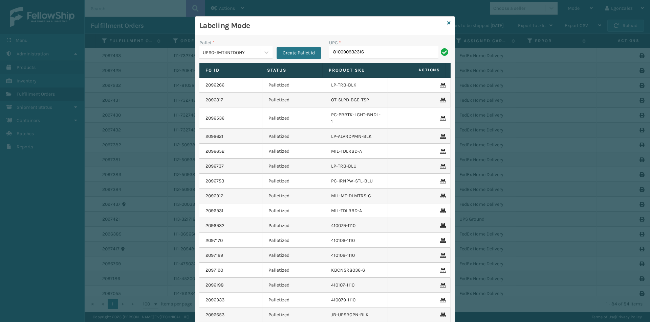
type input "810090932316"
type input "810090933702"
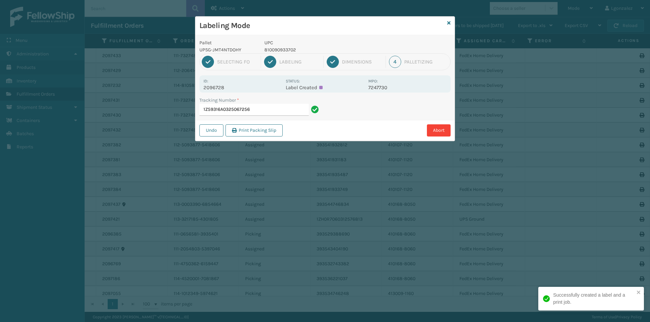
click at [295, 48] on p "810090933702" at bounding box center [314, 49] width 100 height 7
click at [283, 113] on input "1Z59316A0325067256" at bounding box center [253, 110] width 109 height 12
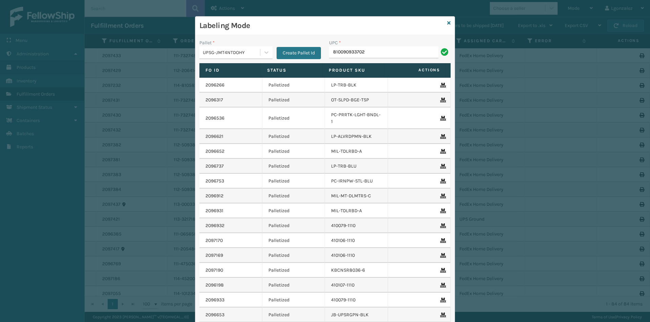
type input "810090933702"
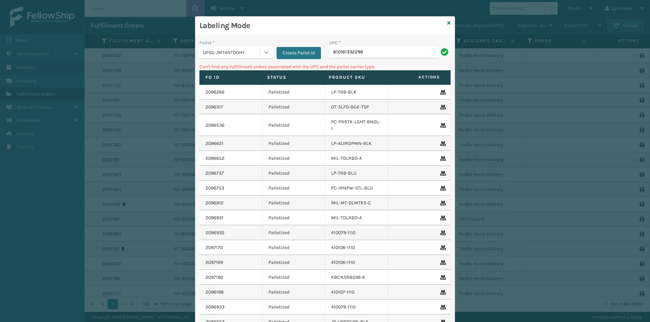
click at [264, 53] on icon at bounding box center [266, 52] width 7 height 7
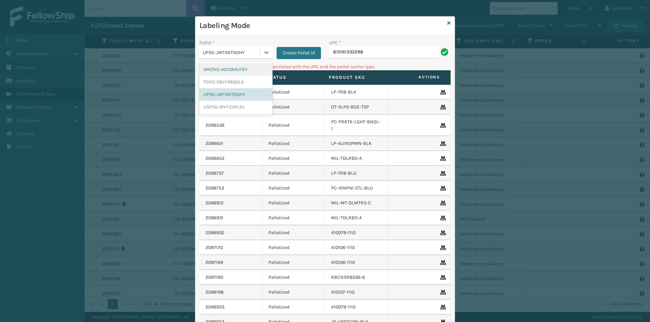
drag, startPoint x: 245, startPoint y: 68, endPoint x: 260, endPoint y: 70, distance: 15.3
click at [245, 68] on div "AMZNG-AO1Z64U72V" at bounding box center [235, 69] width 73 height 13
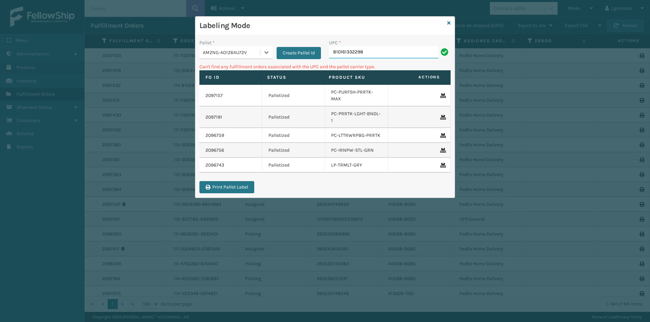
click at [367, 53] on input "810161332298" at bounding box center [383, 52] width 109 height 12
drag, startPoint x: 266, startPoint y: 51, endPoint x: 258, endPoint y: 52, distance: 8.5
click at [267, 51] on icon at bounding box center [266, 52] width 7 height 7
click at [221, 86] on div "FDXG-D6LY4BQ0LA" at bounding box center [235, 82] width 73 height 13
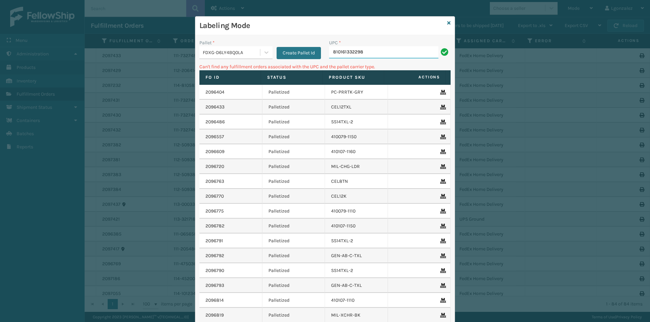
click at [363, 50] on input "810161332298" at bounding box center [383, 52] width 109 height 12
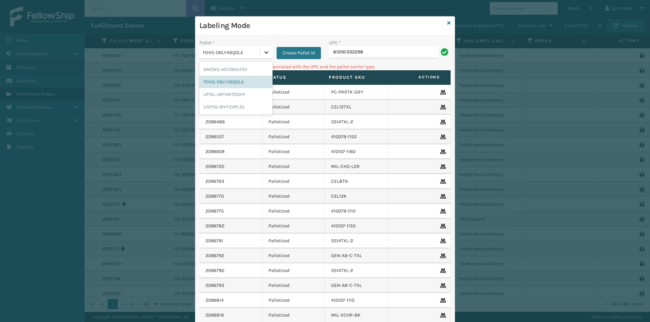
click at [264, 48] on div at bounding box center [266, 52] width 12 height 12
click at [240, 106] on div "USPSG-9IVYZHPLDL" at bounding box center [235, 107] width 73 height 13
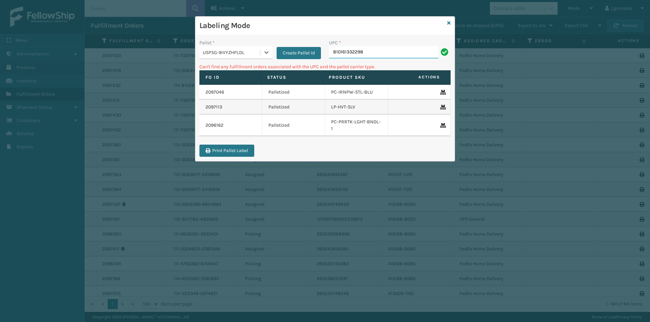
click at [383, 49] on input "810161332298" at bounding box center [383, 52] width 109 height 12
click at [450, 25] on div "Labeling Mode" at bounding box center [324, 26] width 259 height 19
click at [450, 24] on div "Labeling Mode" at bounding box center [324, 26] width 259 height 19
click at [448, 23] on icon at bounding box center [448, 23] width 3 height 5
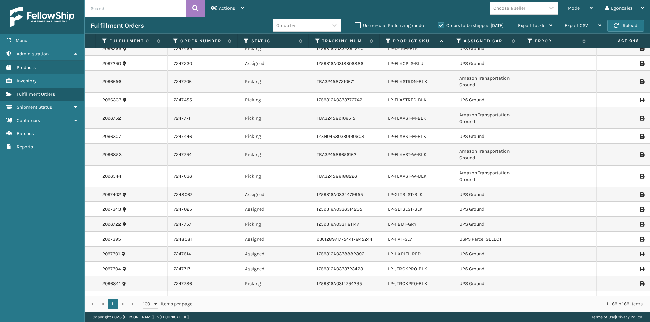
scroll to position [338, 0]
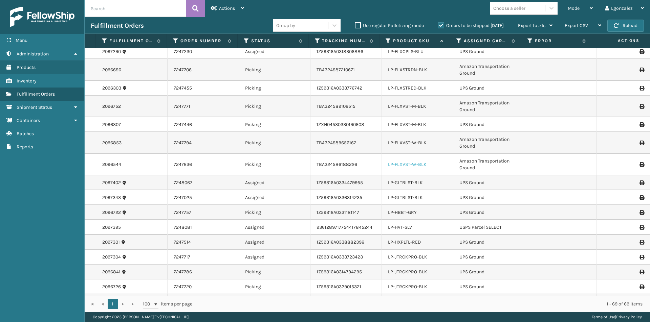
click at [416, 165] on link "LP-FLXVST-W-BLK" at bounding box center [407, 165] width 39 height 6
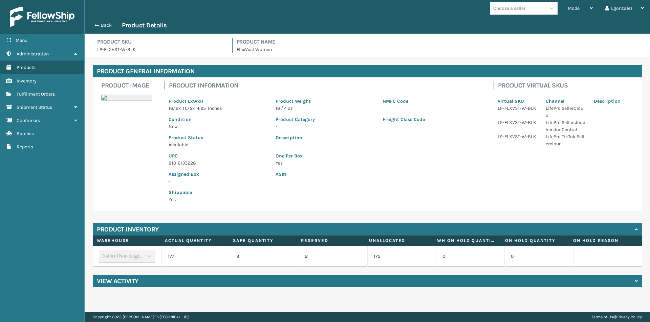
click at [191, 164] on p "810161332281" at bounding box center [217, 163] width 99 height 7
click at [103, 27] on button "Back" at bounding box center [106, 25] width 31 height 6
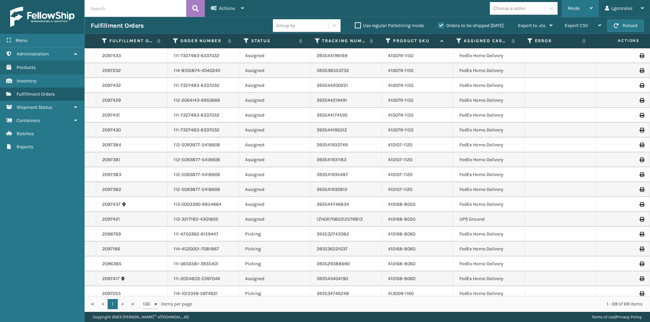
click at [590, 8] on icon at bounding box center [590, 8] width 3 height 5
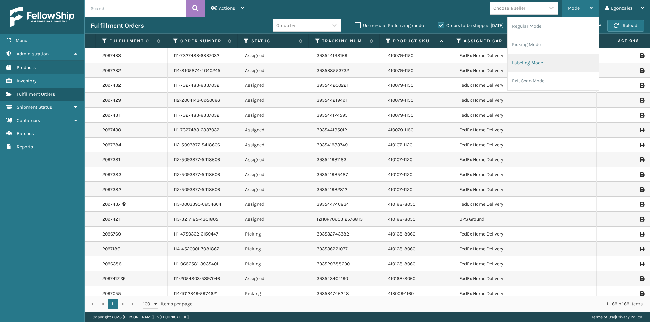
click at [533, 64] on li "Labeling Mode" at bounding box center [552, 63] width 91 height 18
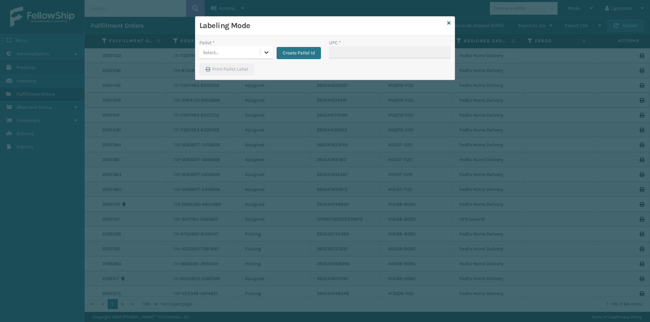
click at [262, 51] on div at bounding box center [266, 52] width 12 height 12
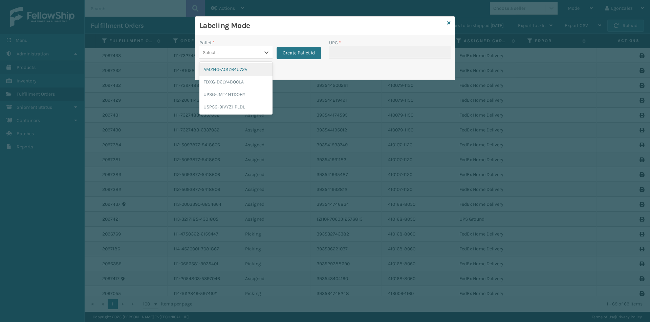
drag, startPoint x: 247, startPoint y: 71, endPoint x: 307, endPoint y: 60, distance: 61.2
click at [248, 71] on div "AMZNG-AO1Z64U72V" at bounding box center [235, 69] width 73 height 13
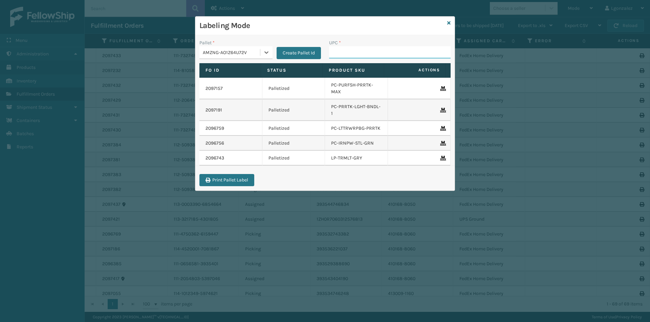
click at [349, 51] on input "UPC *" at bounding box center [389, 52] width 121 height 12
paste input "810161332281"
type input "810161332281"
click at [448, 24] on icon at bounding box center [448, 23] width 3 height 5
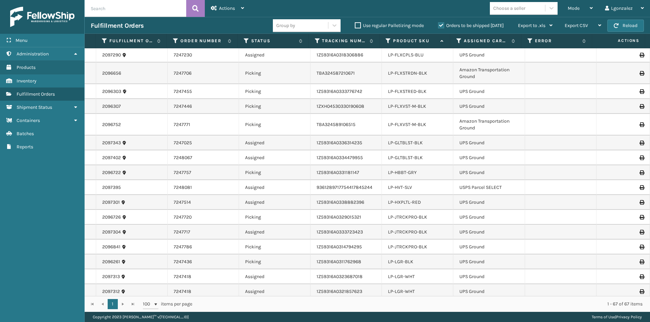
scroll to position [304, 0]
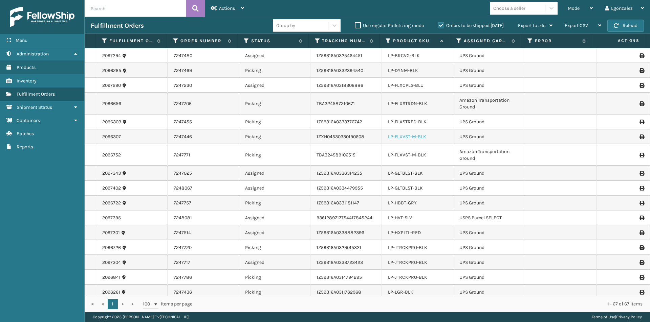
click at [421, 137] on link "LP-FLXVST-M-BLK" at bounding box center [407, 137] width 38 height 6
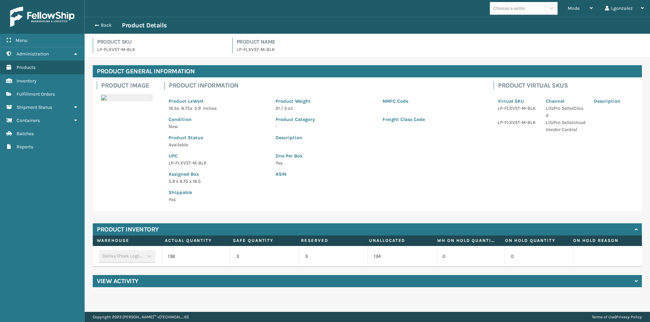
click at [188, 164] on p "LP-FLXVST-M-BLK" at bounding box center [217, 163] width 99 height 7
click at [582, 10] on div "Mode" at bounding box center [579, 8] width 25 height 17
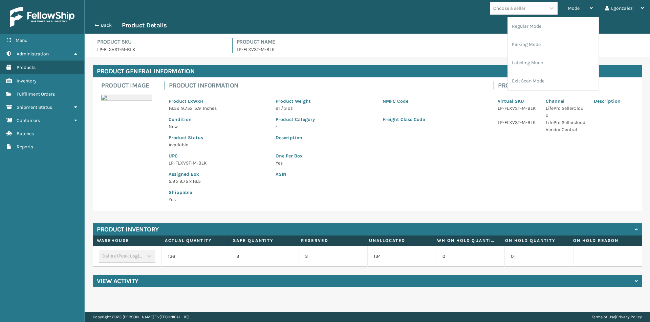
click at [530, 62] on li "Labeling Mode" at bounding box center [552, 63] width 91 height 18
